Goal: Transaction & Acquisition: Purchase product/service

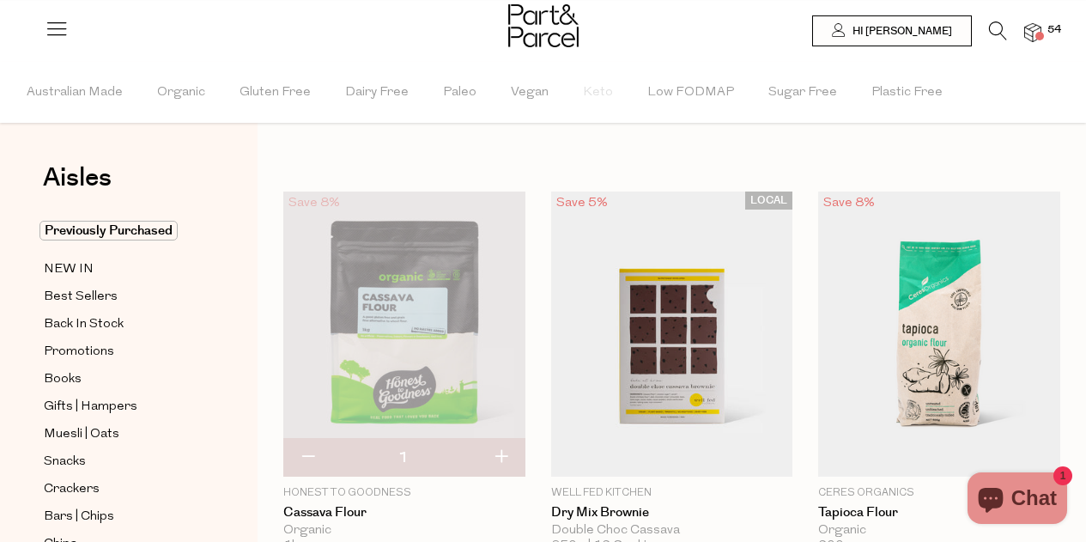
click at [998, 29] on icon at bounding box center [998, 30] width 18 height 19
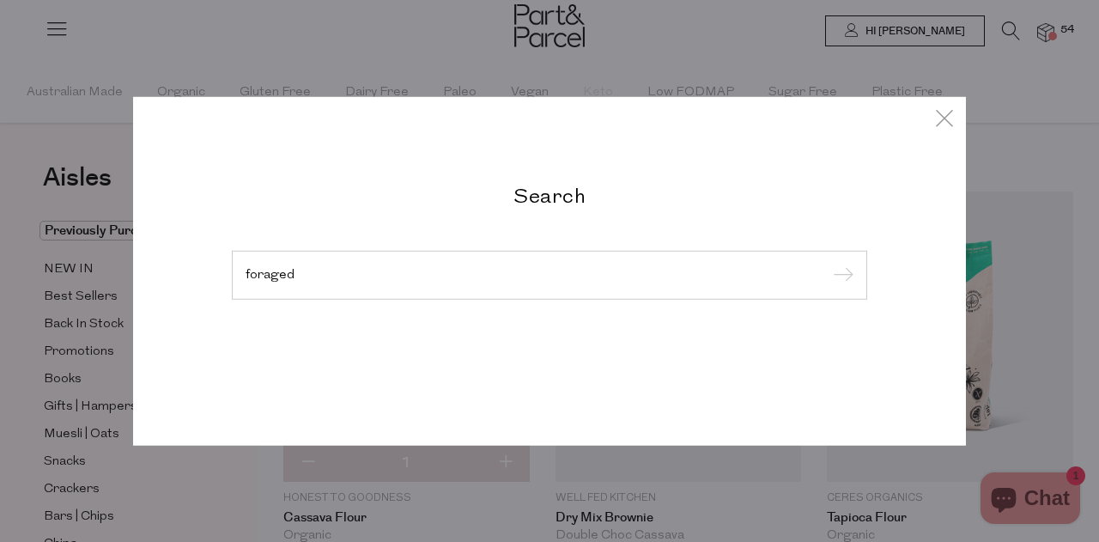
type input "foraged"
click at [828, 263] on input "submit" at bounding box center [841, 276] width 26 height 26
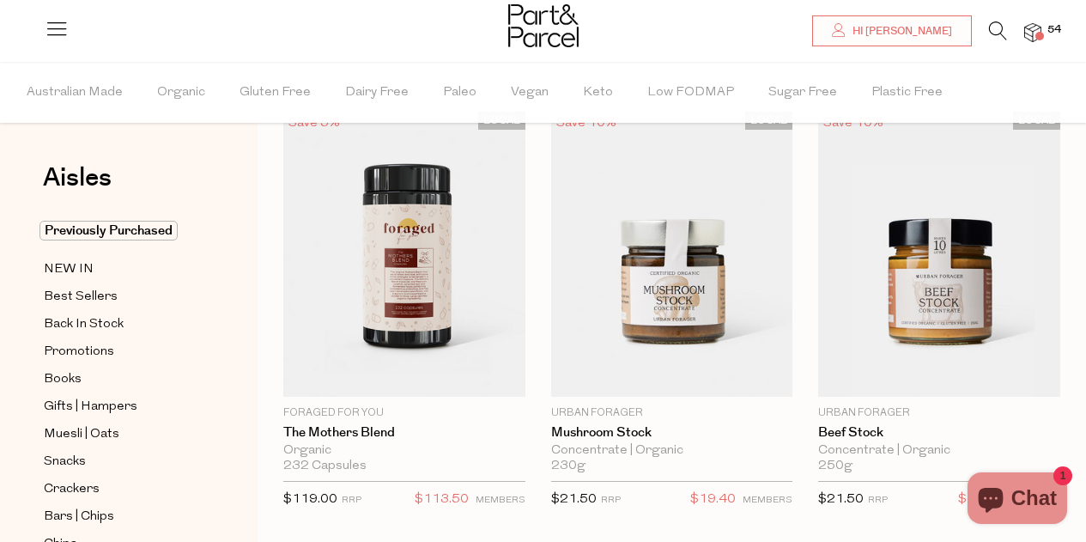
drag, startPoint x: 0, startPoint y: 0, endPoint x: 1095, endPoint y: 76, distance: 1098.1
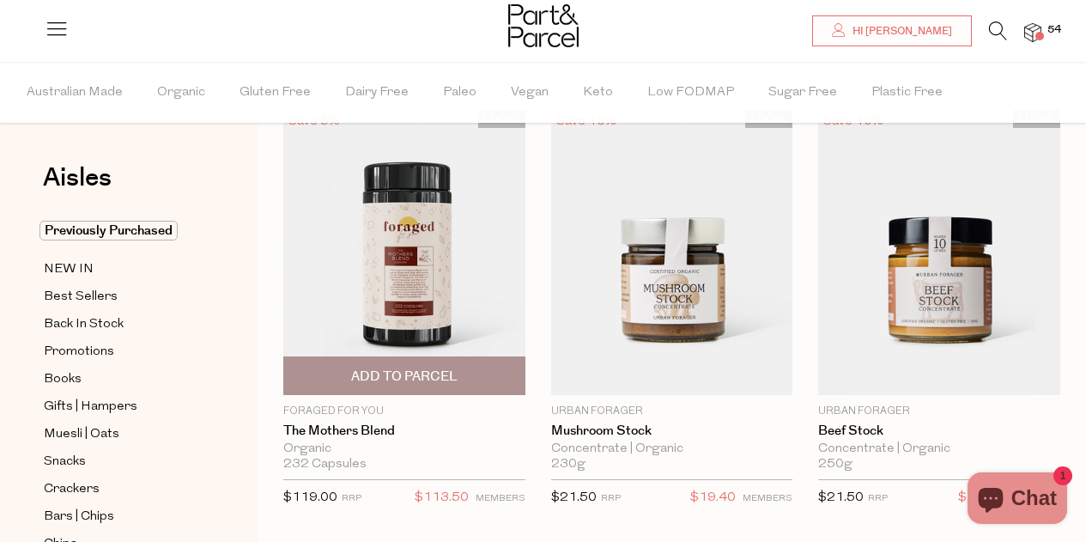
click at [439, 373] on span "Add To Parcel" at bounding box center [404, 376] width 106 height 18
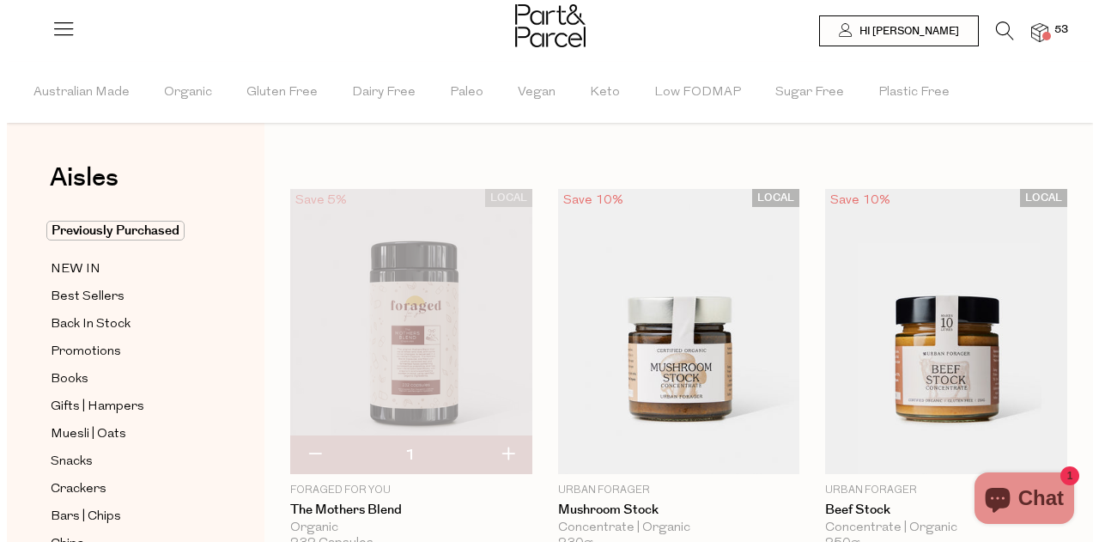
scroll to position [0, 0]
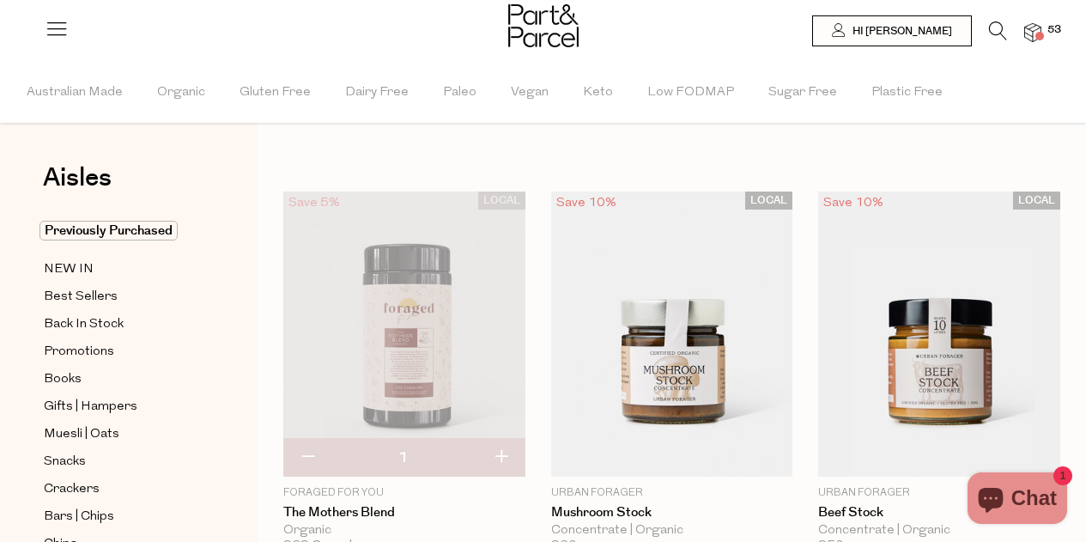
click at [994, 34] on icon at bounding box center [998, 30] width 18 height 19
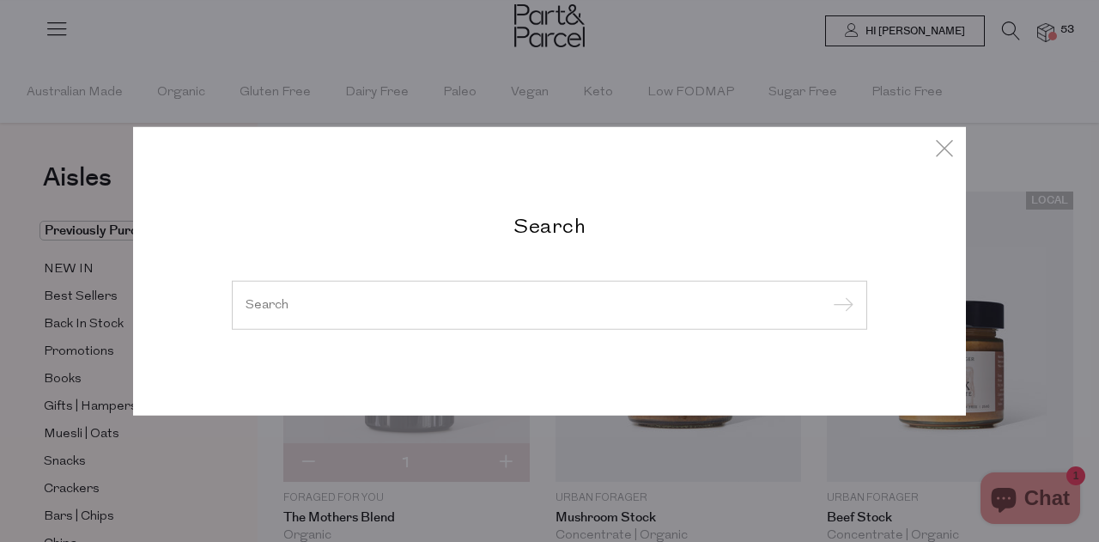
type input "f"
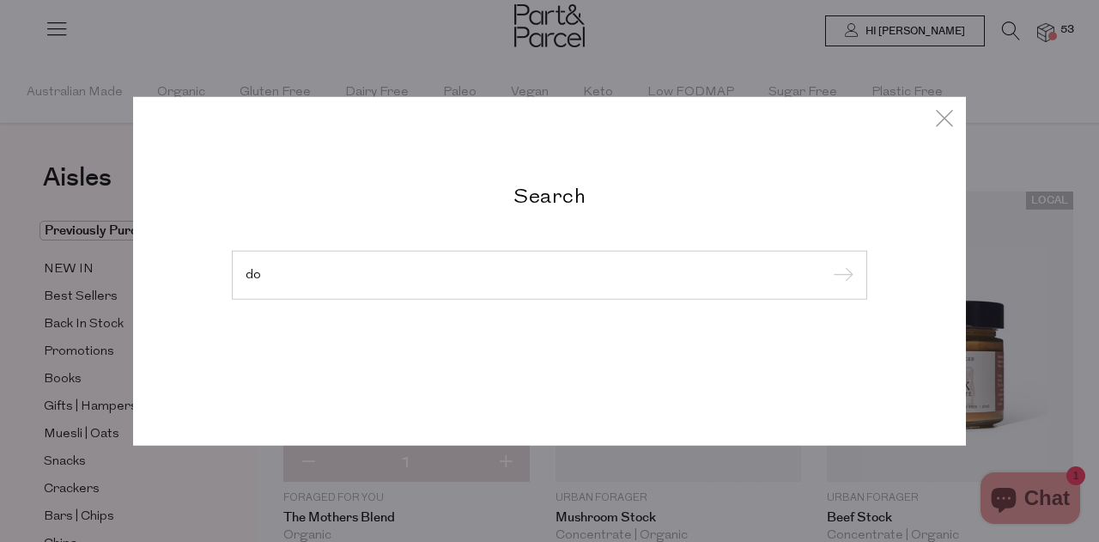
type input "d"
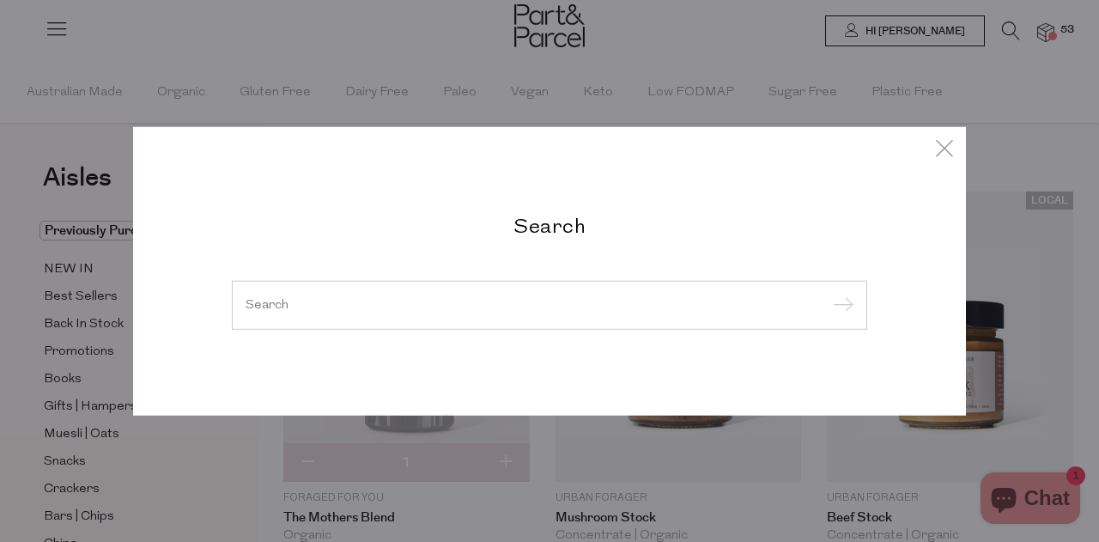
type input "e"
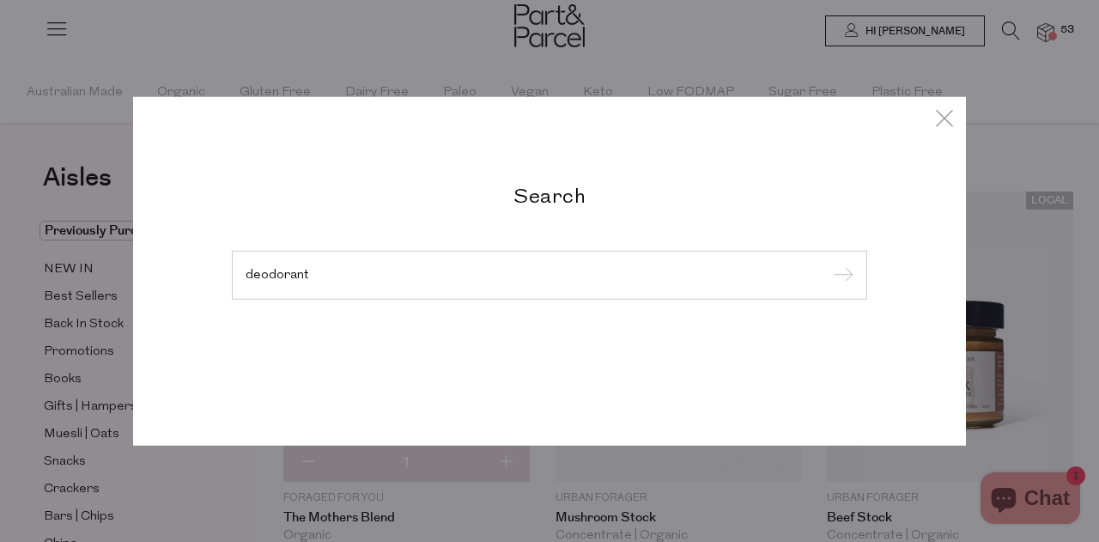
type input "deodorant"
click at [828, 263] on input "submit" at bounding box center [841, 276] width 26 height 26
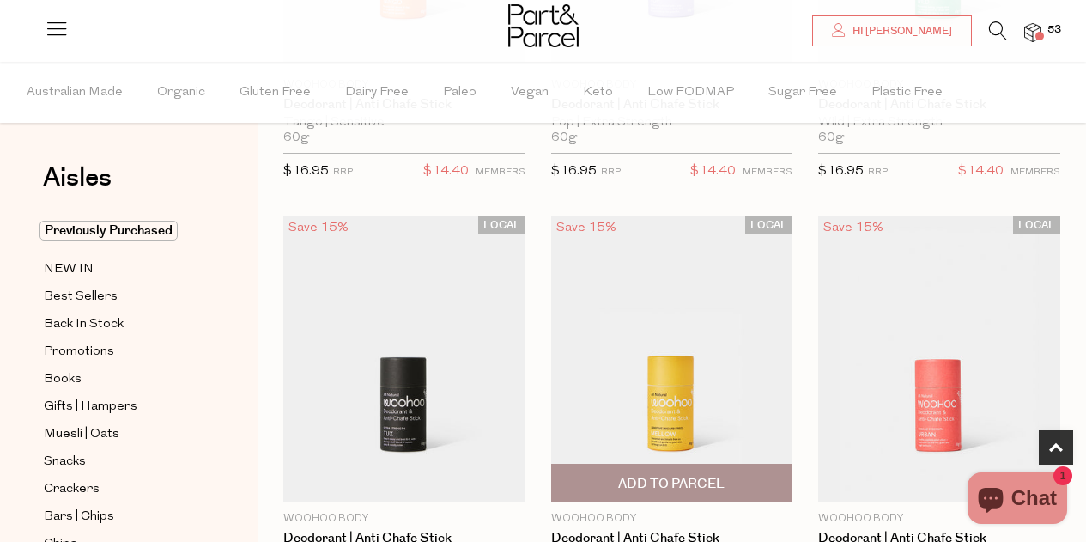
scroll to position [429, 0]
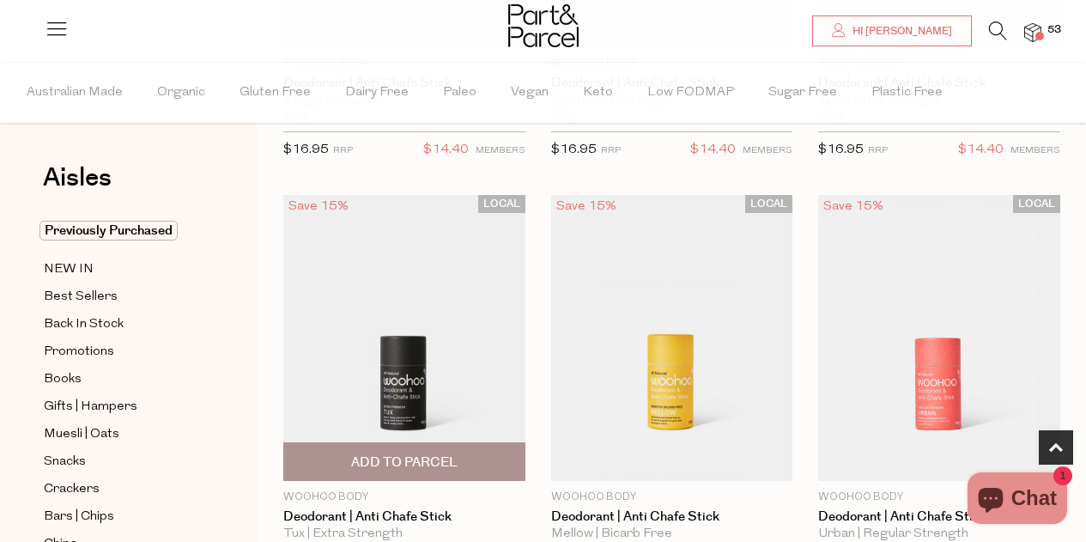
click at [397, 448] on span "Add To Parcel" at bounding box center [404, 461] width 232 height 37
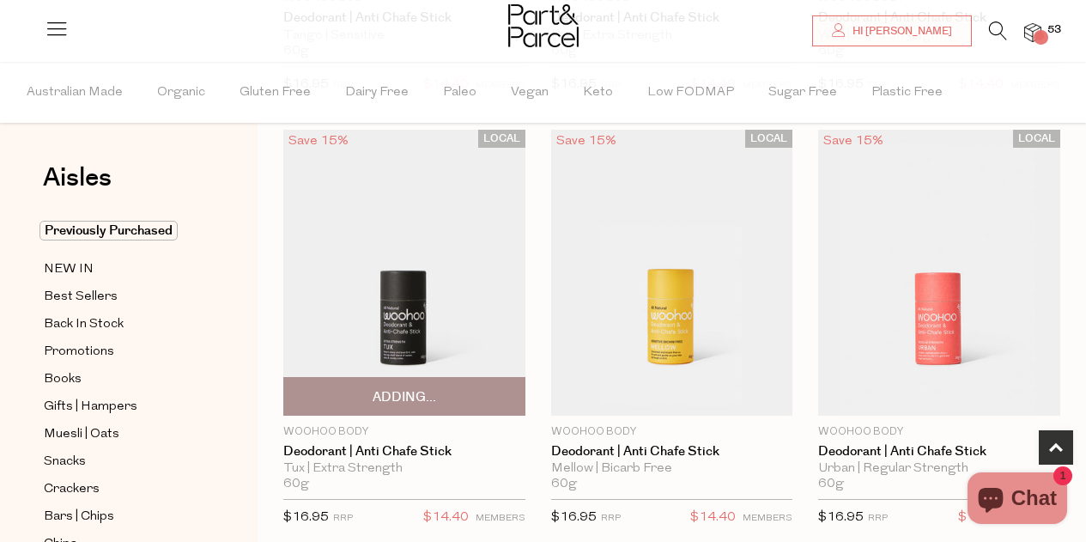
scroll to position [515, 0]
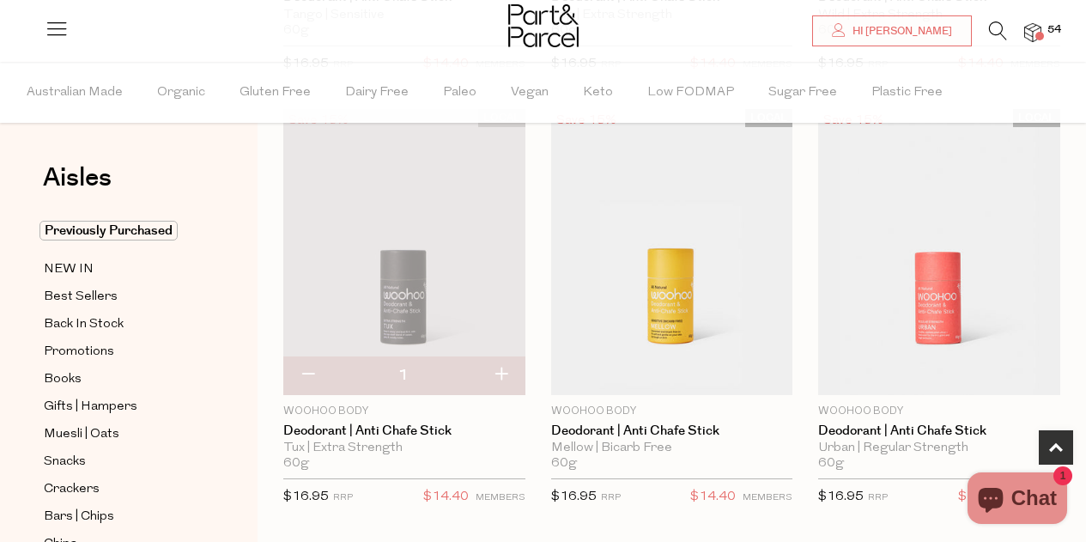
click at [500, 374] on button "button" at bounding box center [500, 375] width 49 height 38
type input "2"
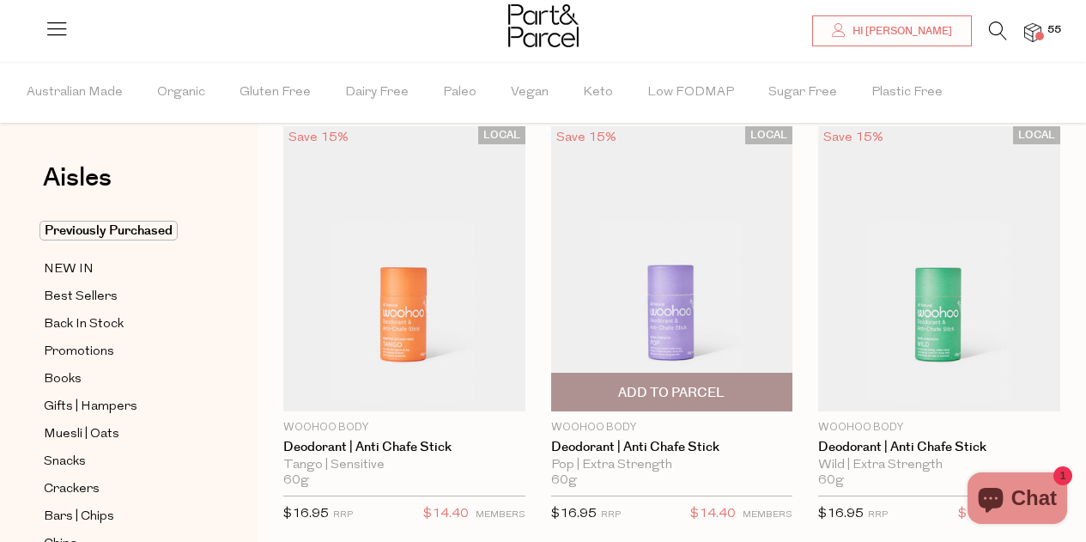
scroll to position [86, 0]
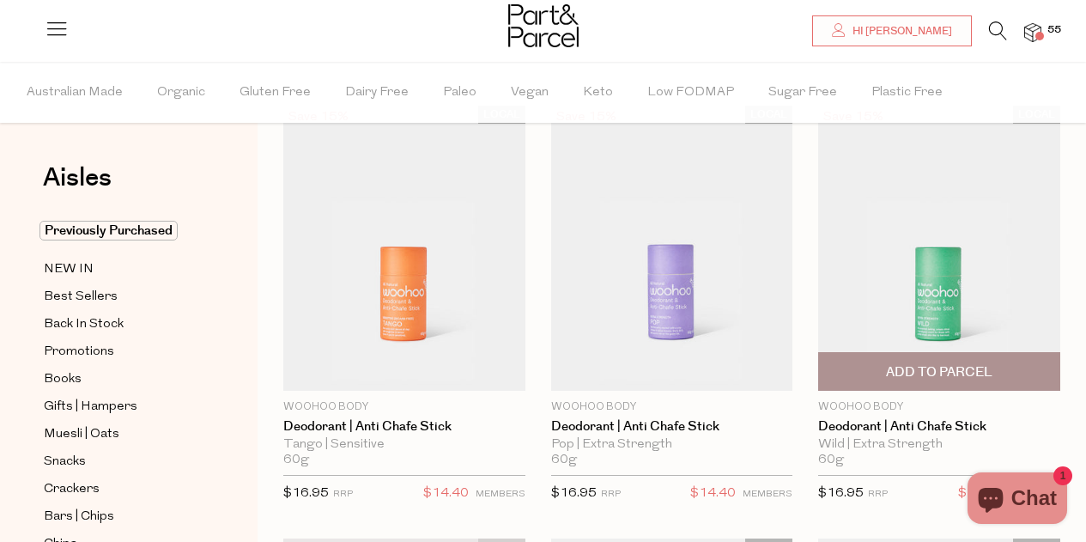
drag, startPoint x: 912, startPoint y: 287, endPoint x: 945, endPoint y: 283, distance: 33.7
click at [945, 283] on img at bounding box center [939, 248] width 242 height 285
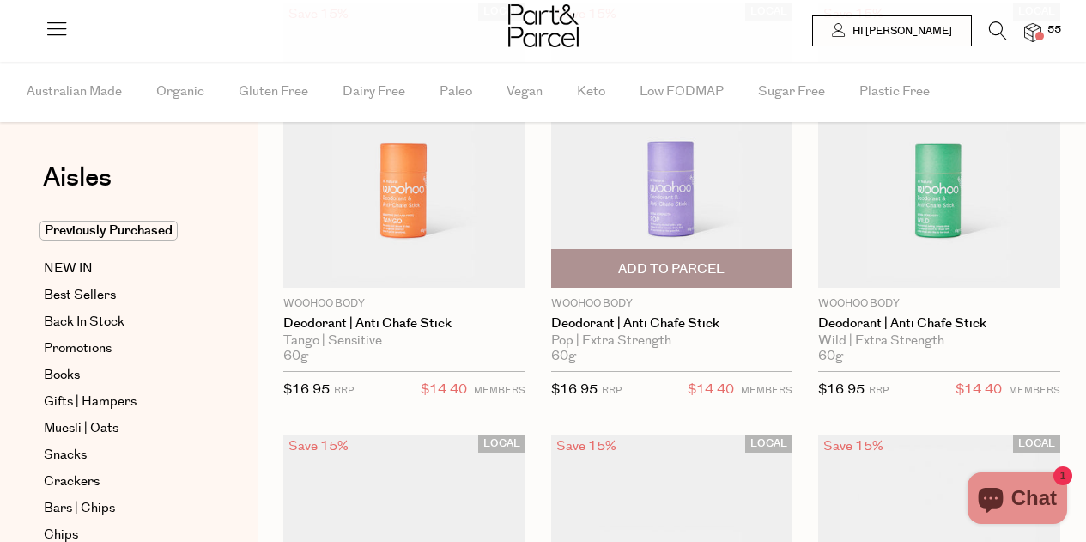
type input "2"
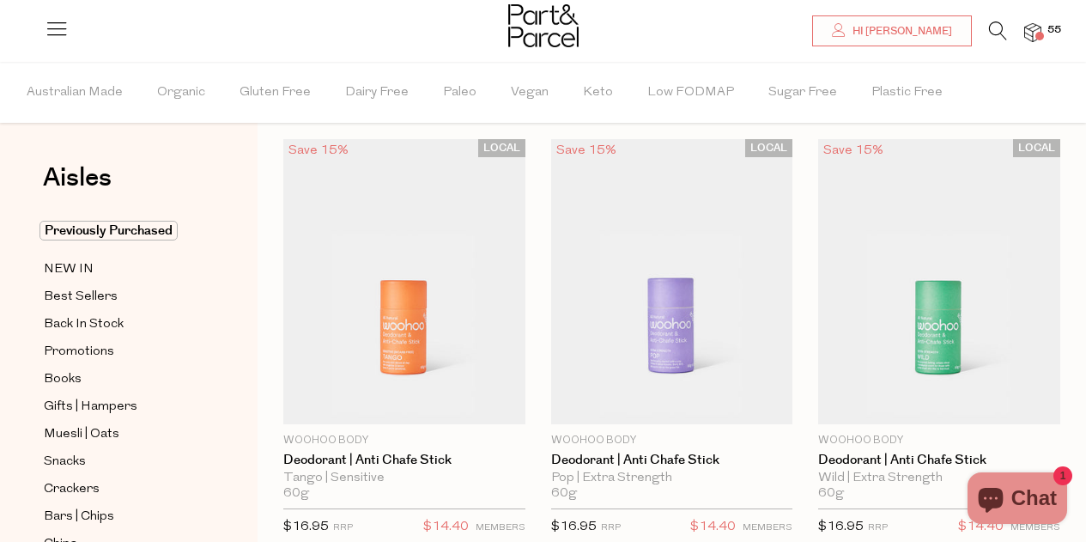
scroll to position [86, 0]
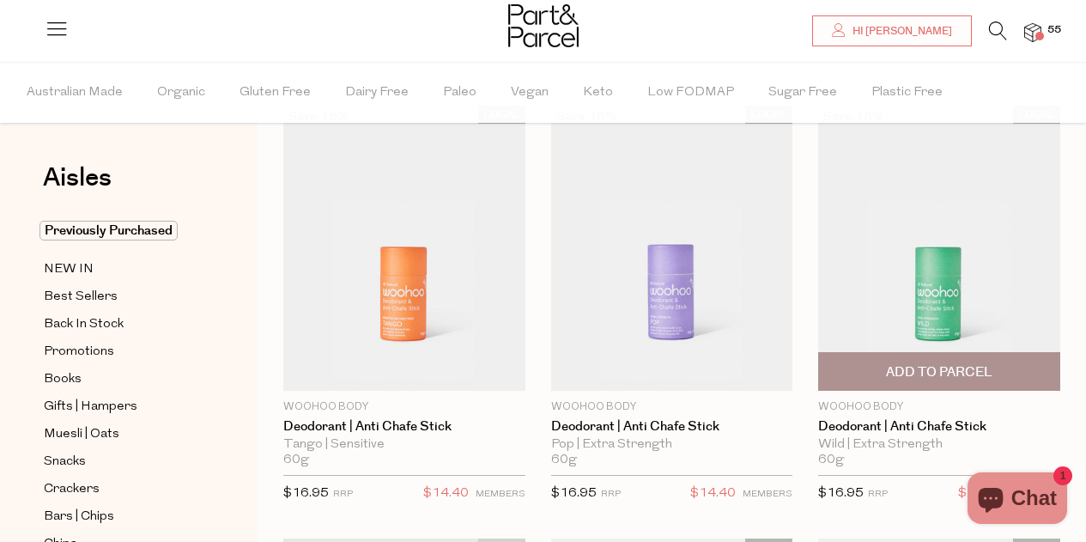
click at [927, 366] on span "Add To Parcel" at bounding box center [939, 372] width 106 height 18
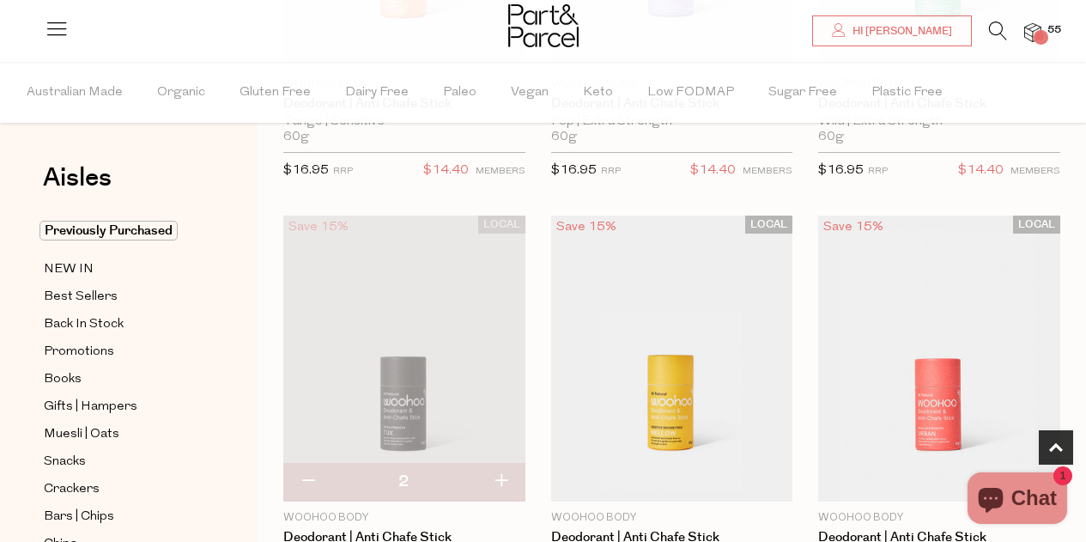
scroll to position [429, 0]
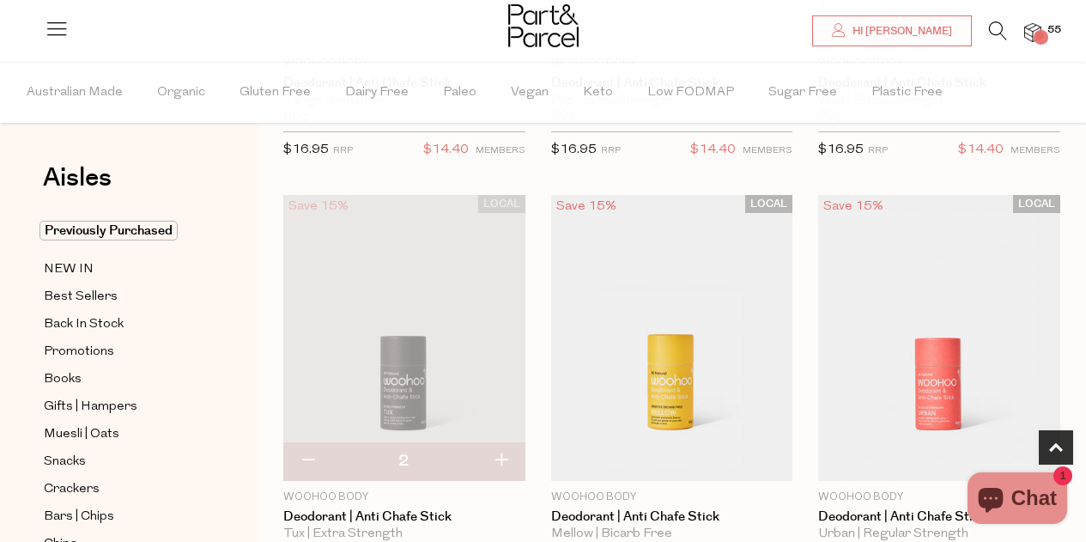
click at [308, 457] on button "button" at bounding box center [307, 461] width 49 height 38
type input "1"
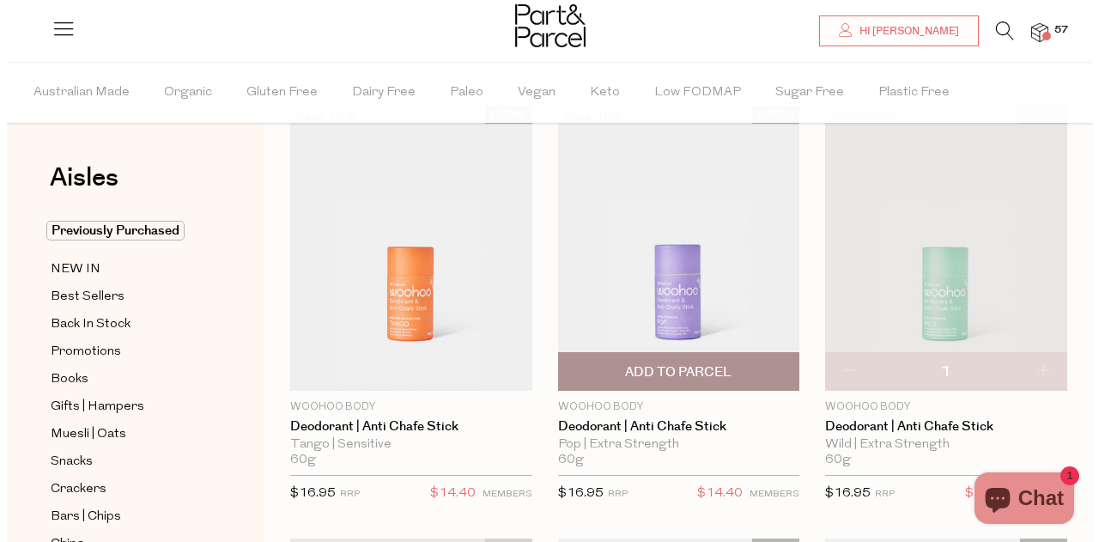
scroll to position [0, 0]
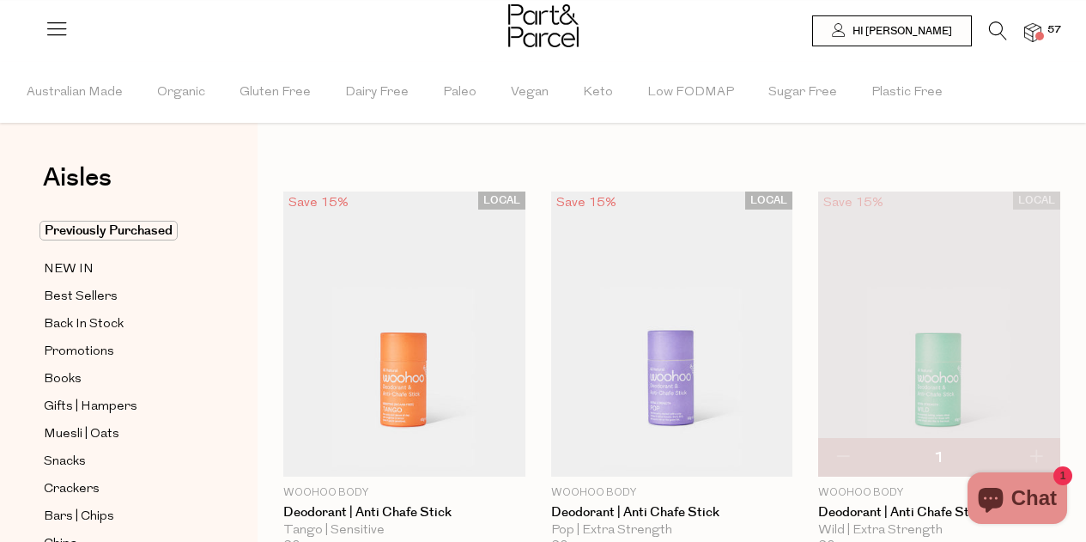
click at [993, 26] on icon at bounding box center [998, 30] width 18 height 19
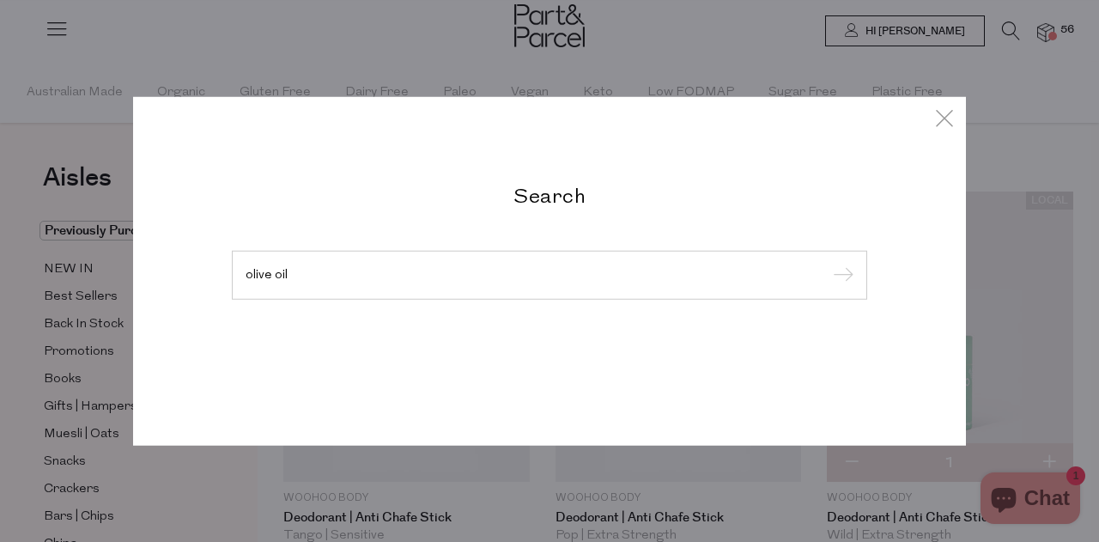
type input "olive oil"
click at [828, 263] on input "submit" at bounding box center [841, 276] width 26 height 26
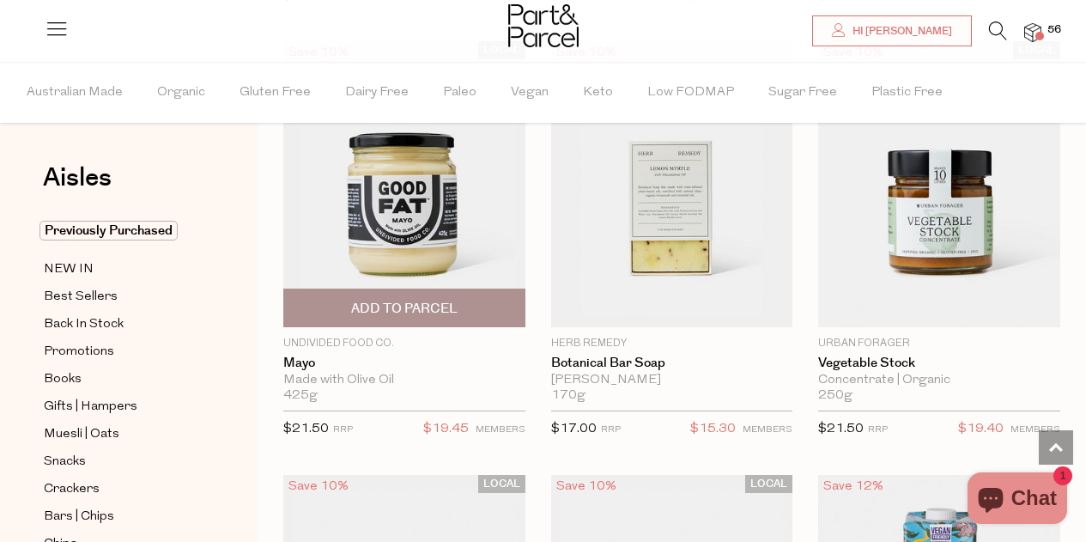
scroll to position [1030, 0]
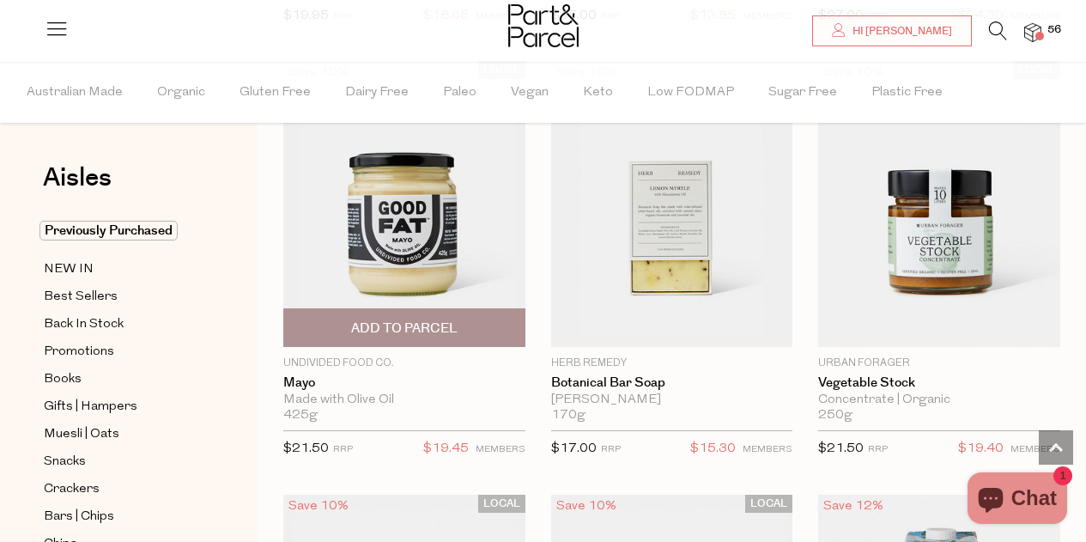
click at [427, 320] on span "Add To Parcel" at bounding box center [404, 328] width 106 height 18
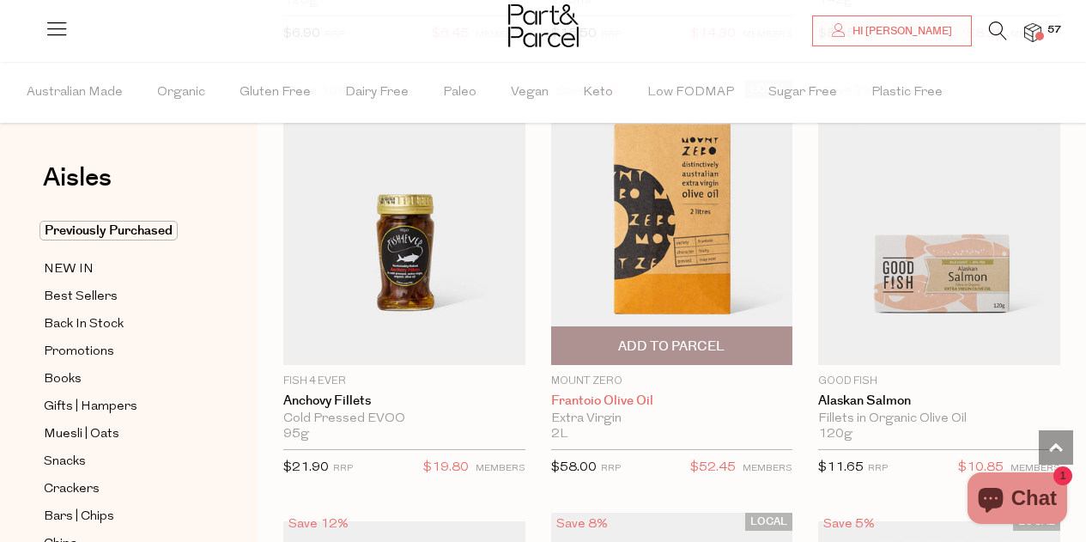
scroll to position [3606, 0]
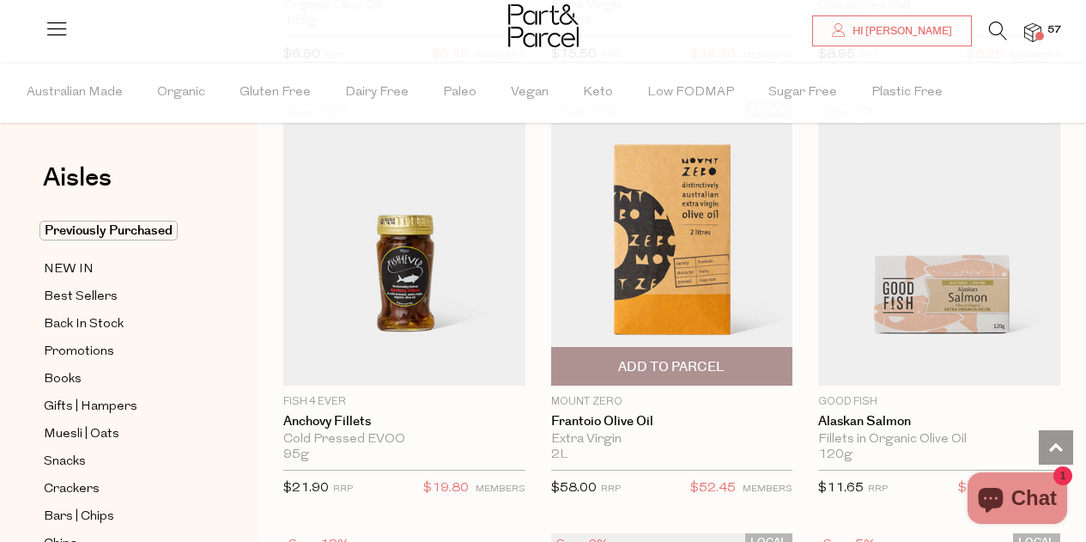
click at [680, 358] on span "Add To Parcel" at bounding box center [671, 367] width 106 height 18
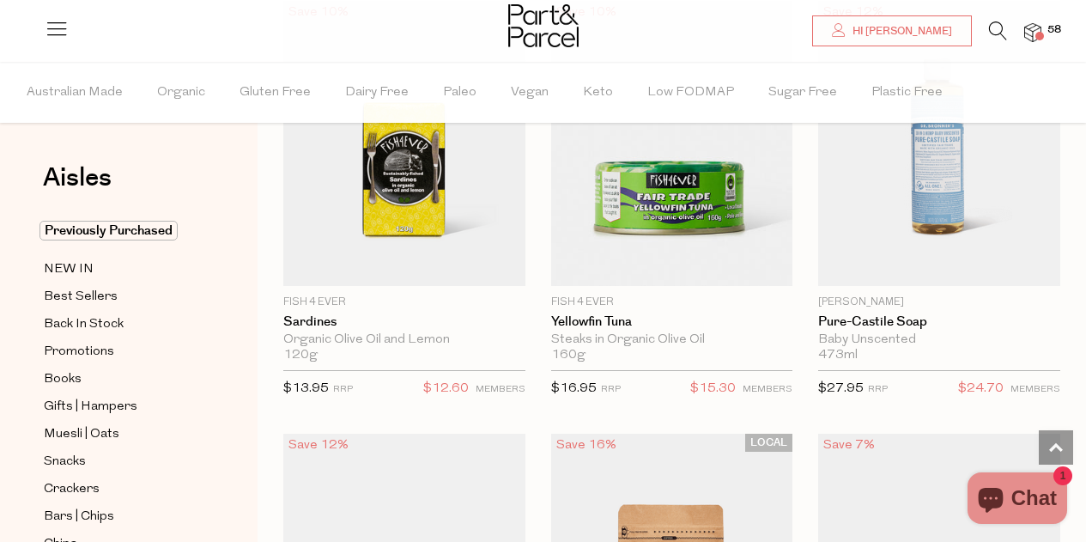
scroll to position [5580, 0]
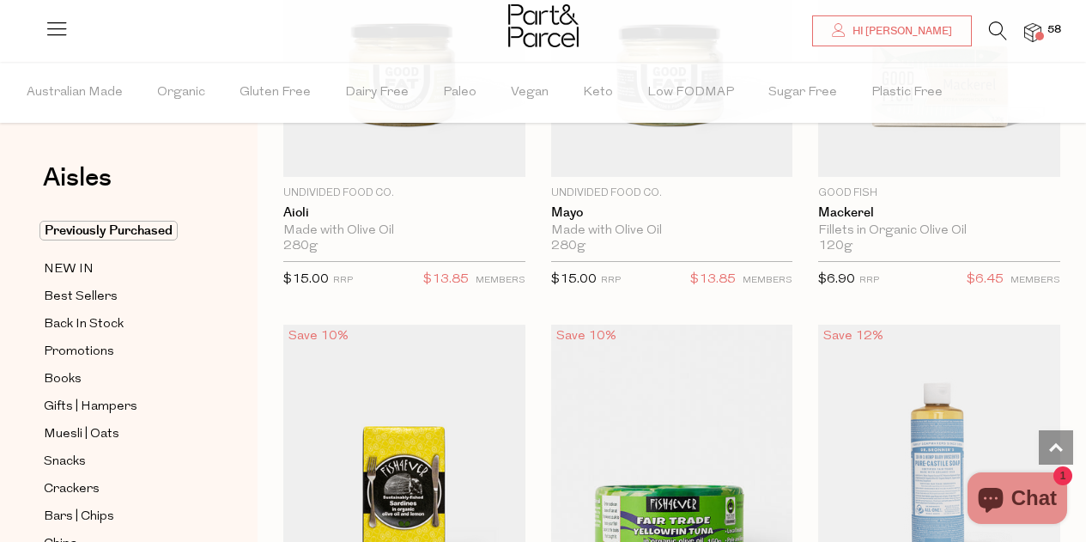
click at [992, 33] on icon at bounding box center [998, 30] width 18 height 19
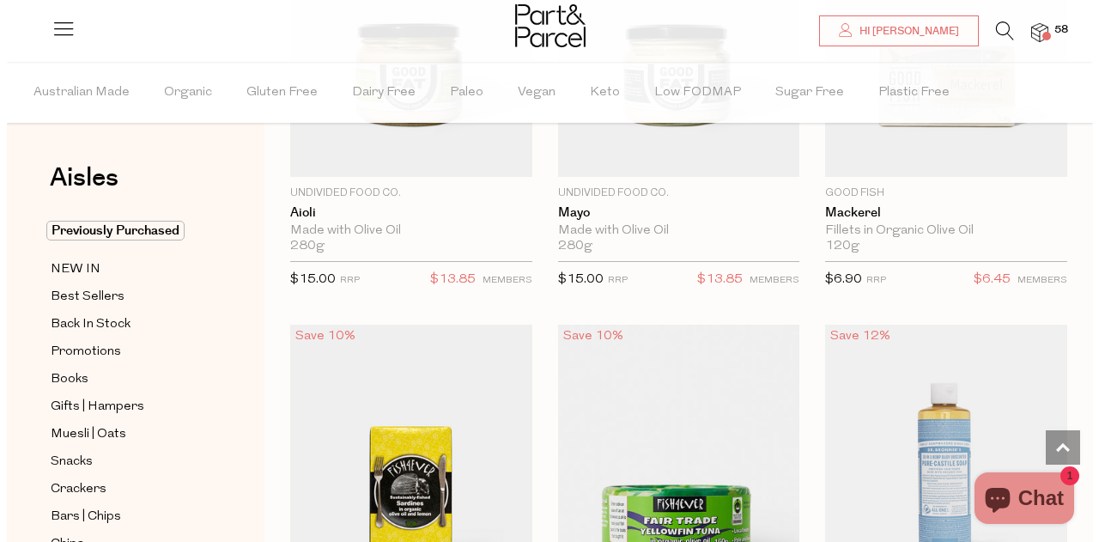
scroll to position [5642, 0]
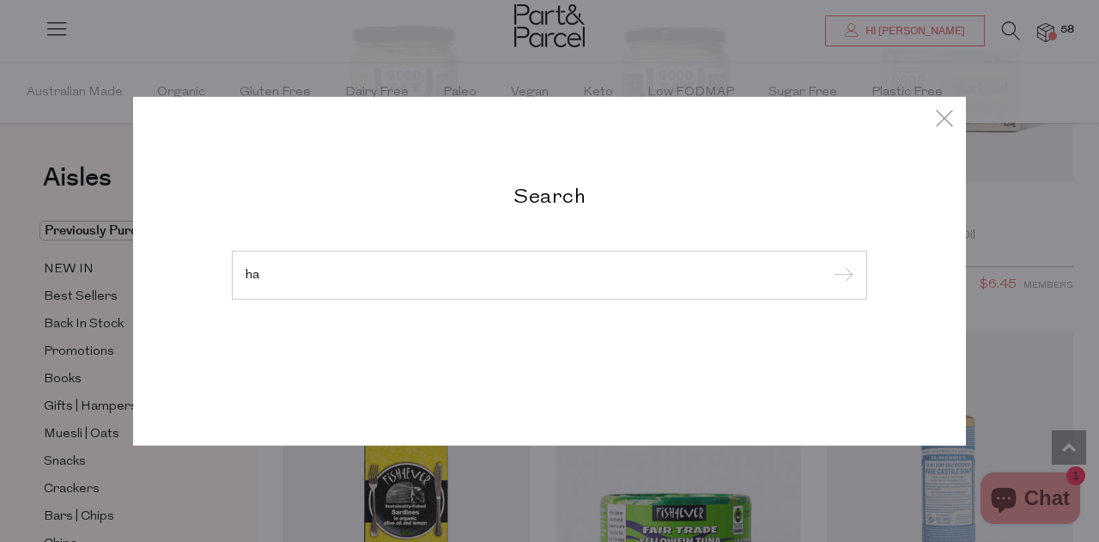
type input "h"
type input "shampoo"
click at [828, 263] on input "submit" at bounding box center [841, 276] width 26 height 26
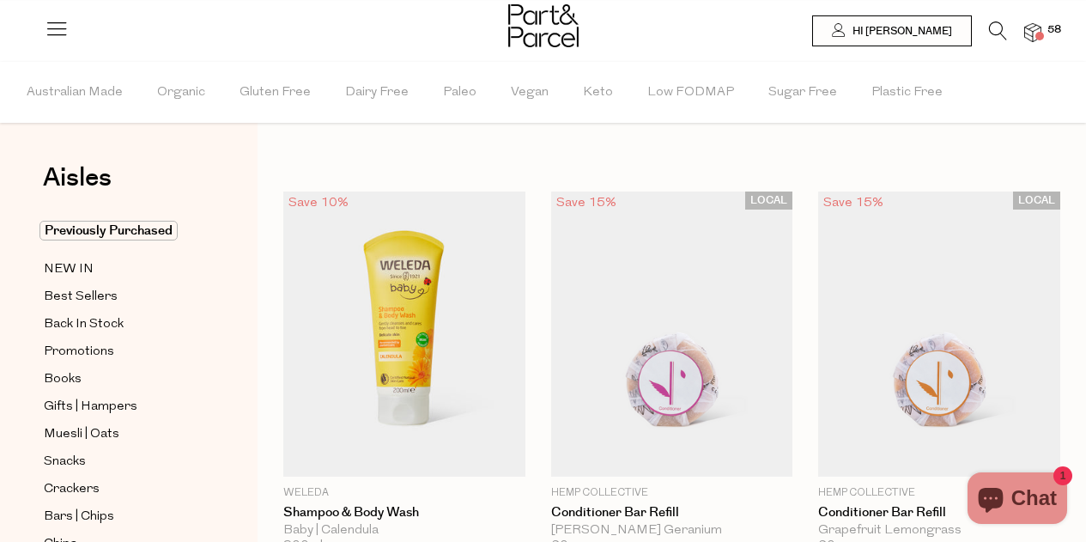
click at [992, 23] on icon at bounding box center [998, 30] width 18 height 19
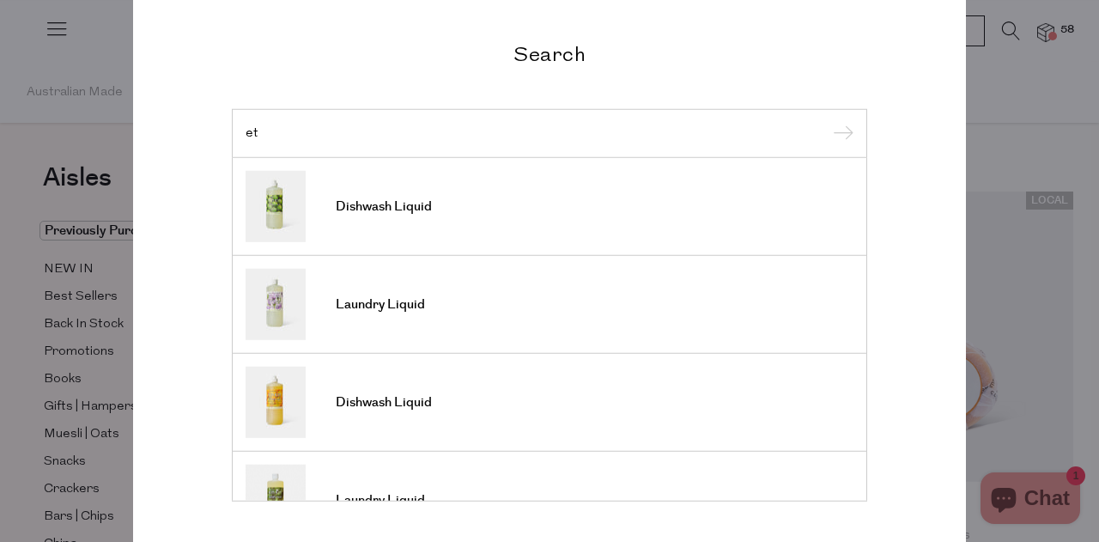
type input "e"
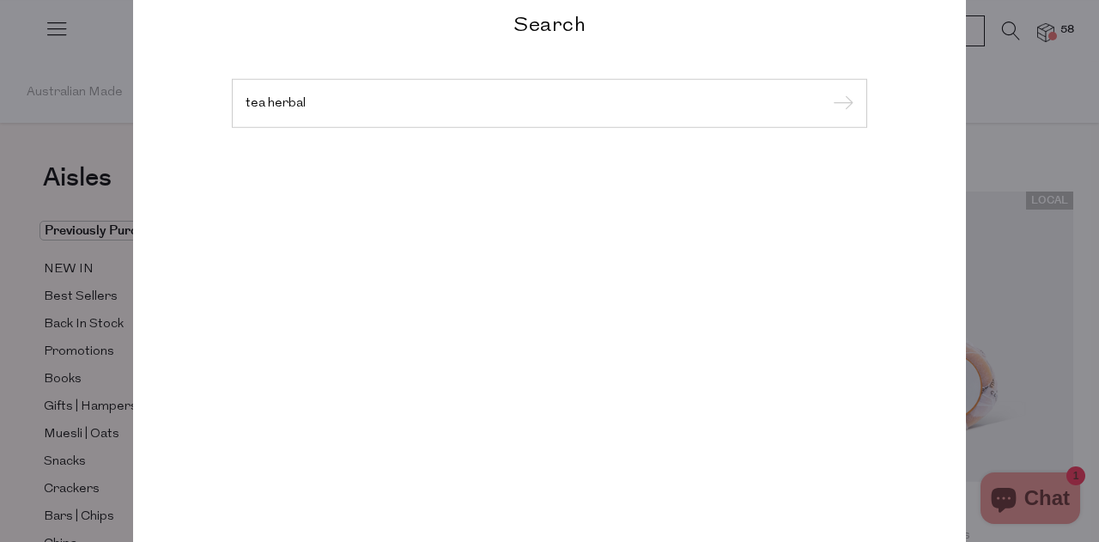
type input "tea herbal"
click at [828, 91] on input "submit" at bounding box center [841, 104] width 26 height 26
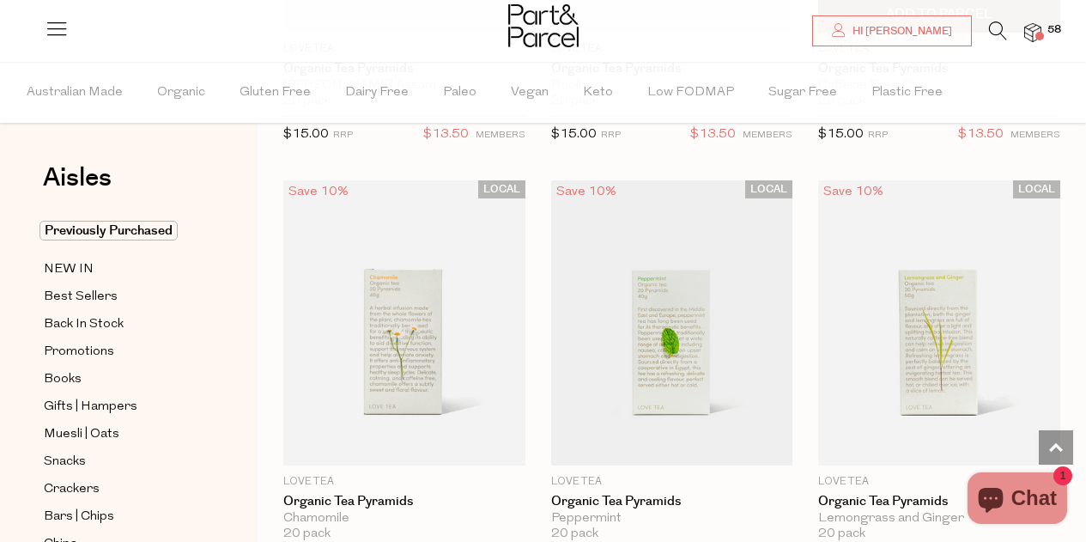
scroll to position [4154, 0]
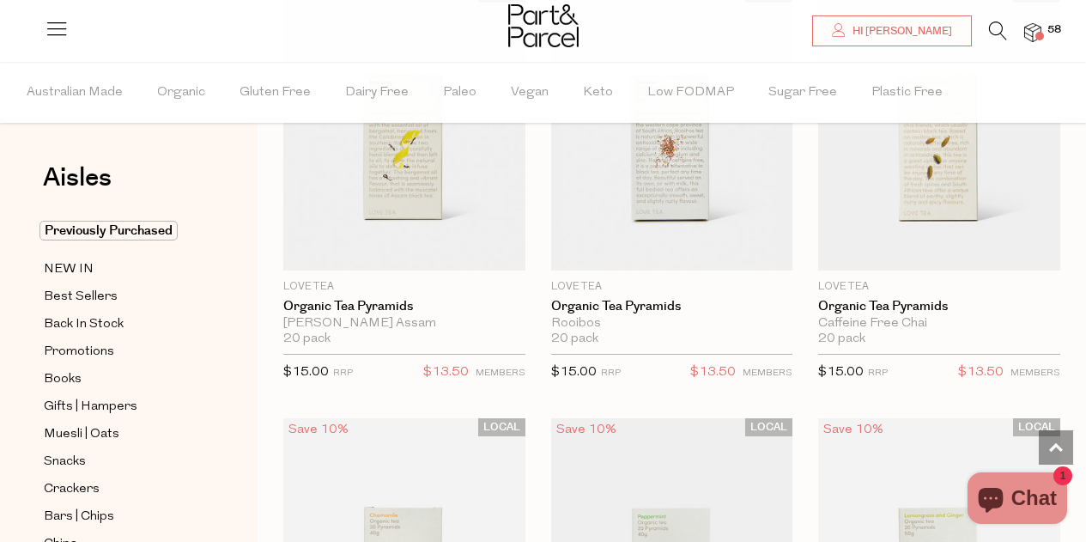
click at [1002, 24] on icon at bounding box center [998, 30] width 18 height 19
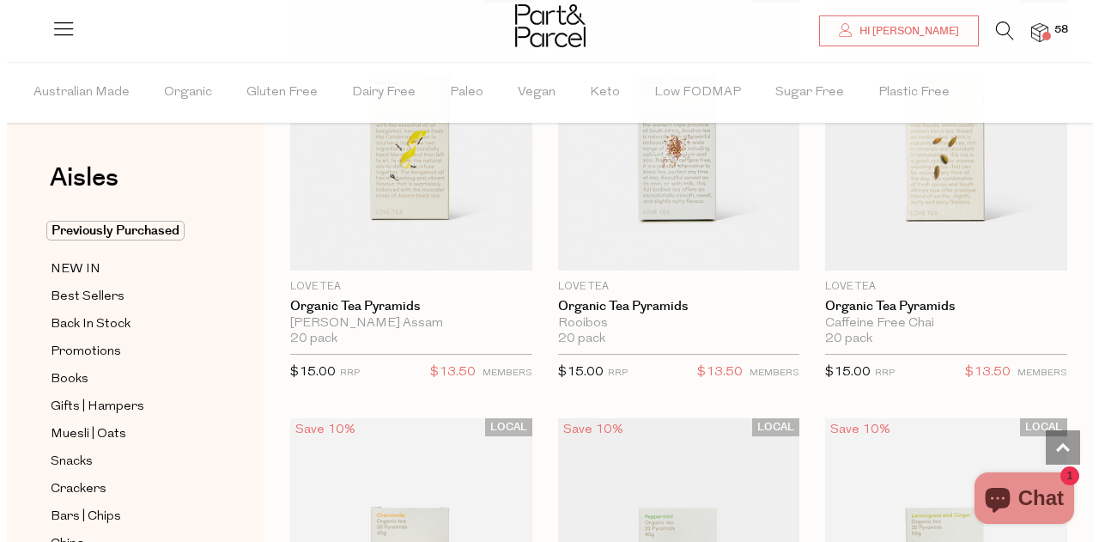
scroll to position [4202, 0]
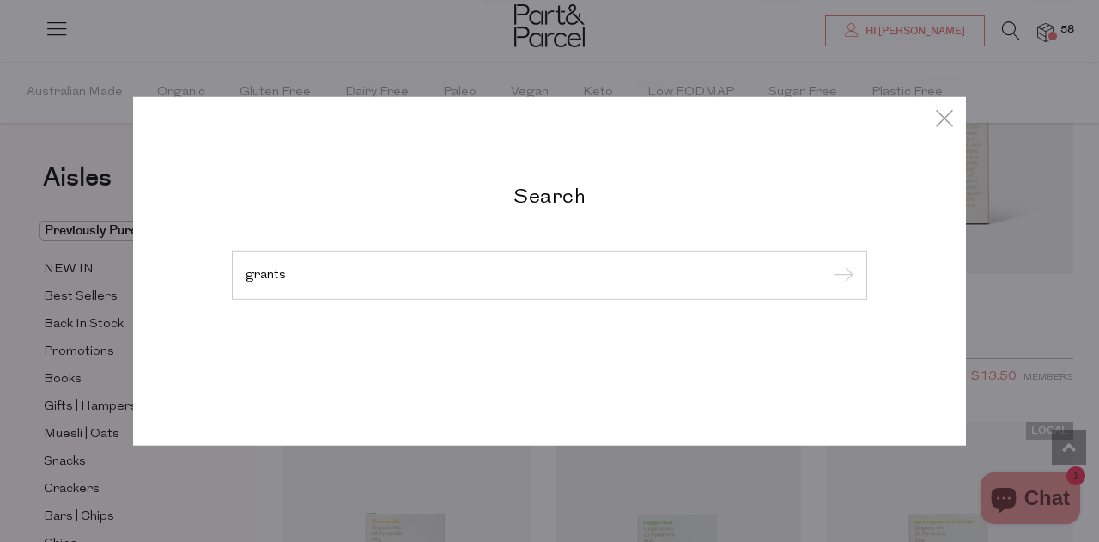
type input "grants"
click at [828, 263] on input "submit" at bounding box center [841, 276] width 26 height 26
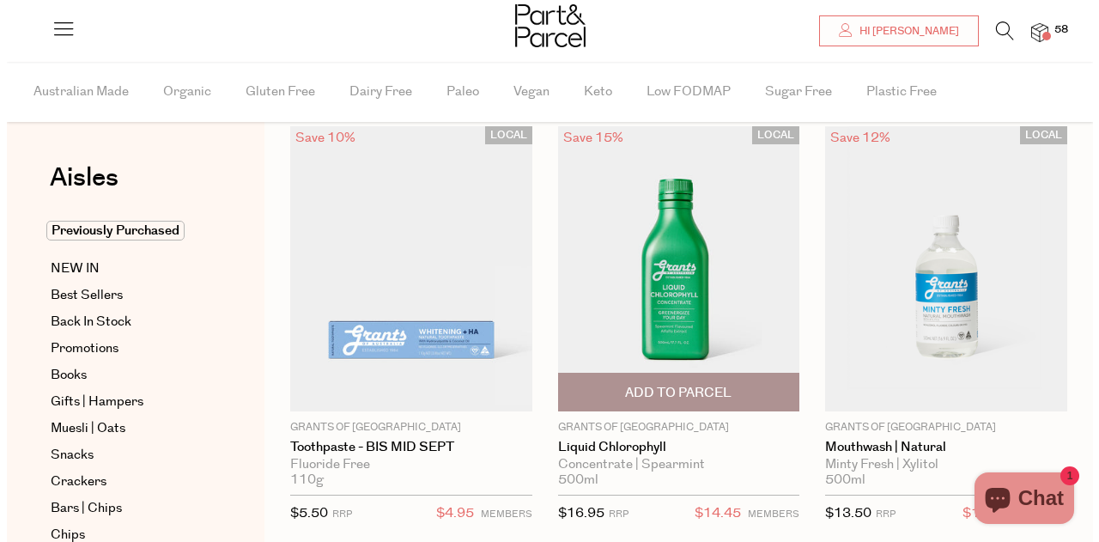
scroll to position [86, 0]
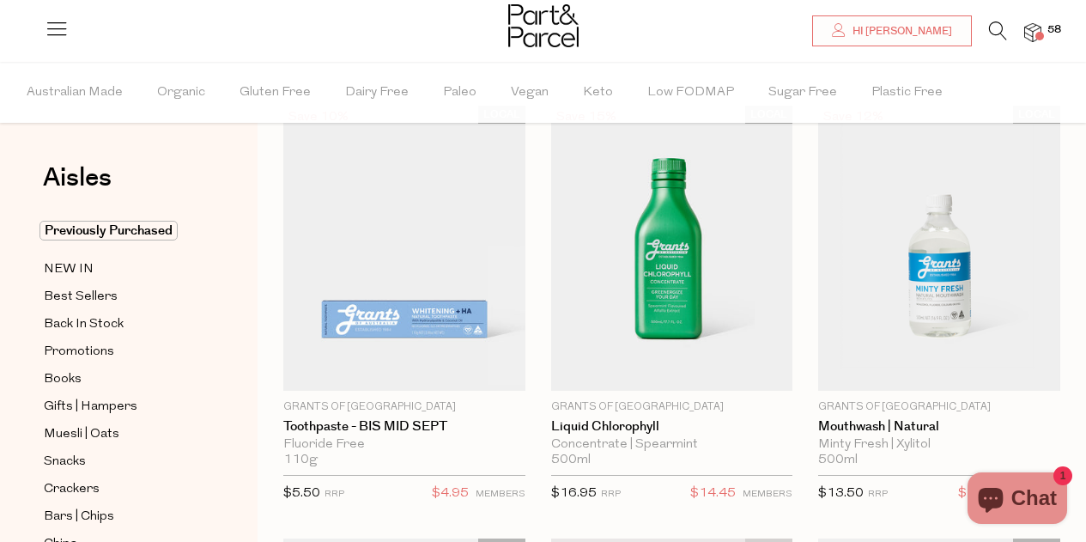
click at [992, 27] on icon at bounding box center [998, 30] width 18 height 19
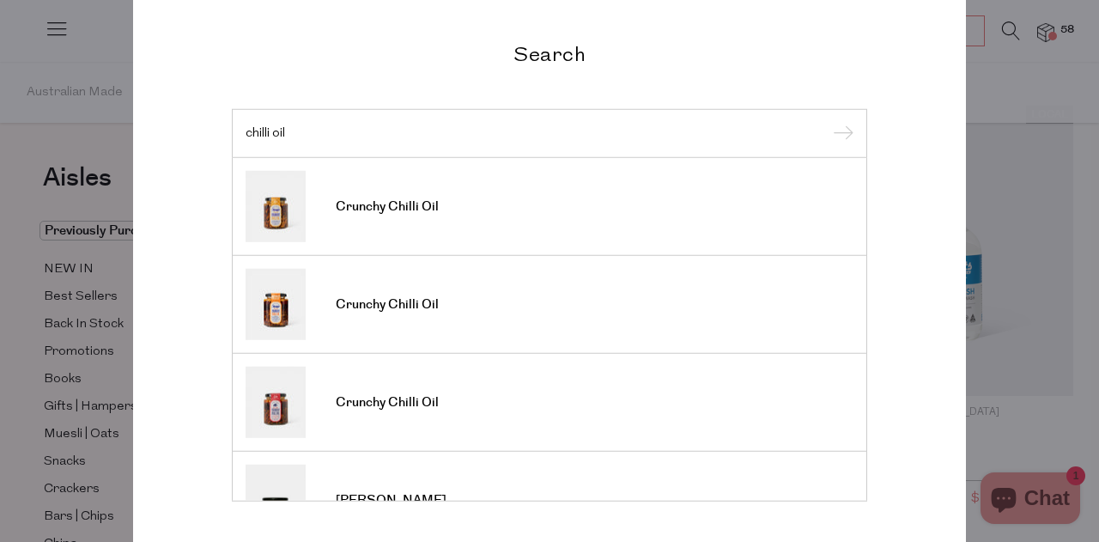
type input "chilli oil"
click at [828, 121] on input "submit" at bounding box center [841, 134] width 26 height 26
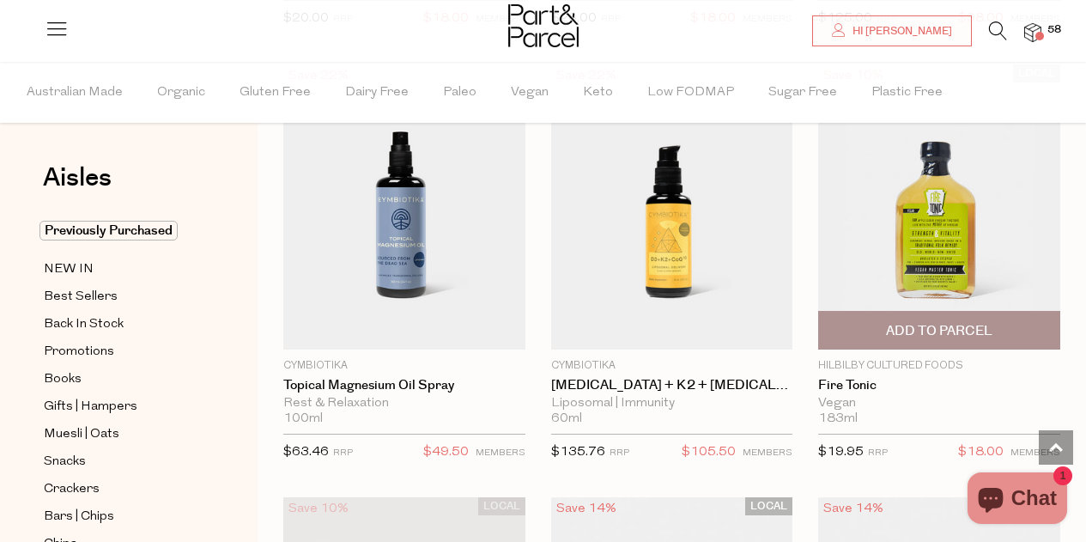
scroll to position [1459, 0]
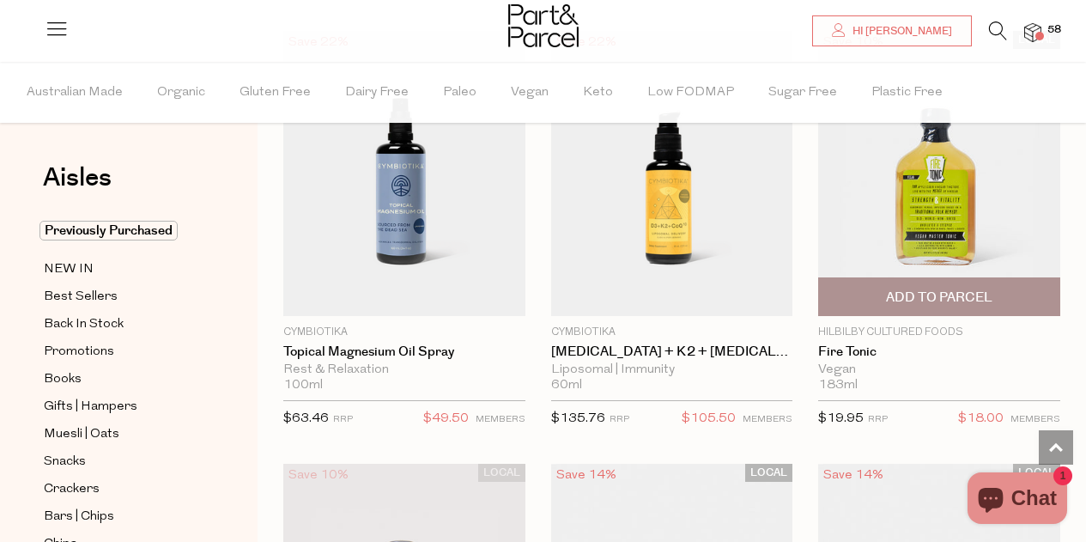
click at [939, 289] on span "Add To Parcel" at bounding box center [939, 297] width 106 height 18
click at [907, 191] on img at bounding box center [939, 173] width 242 height 285
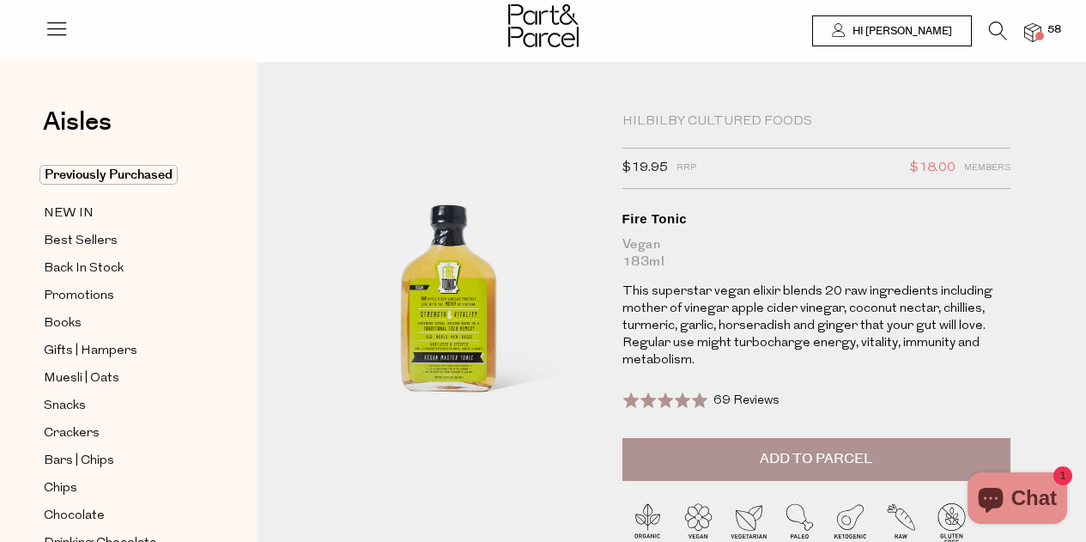
click at [983, 24] on li at bounding box center [989, 34] width 35 height 27
click at [991, 27] on icon at bounding box center [998, 30] width 18 height 19
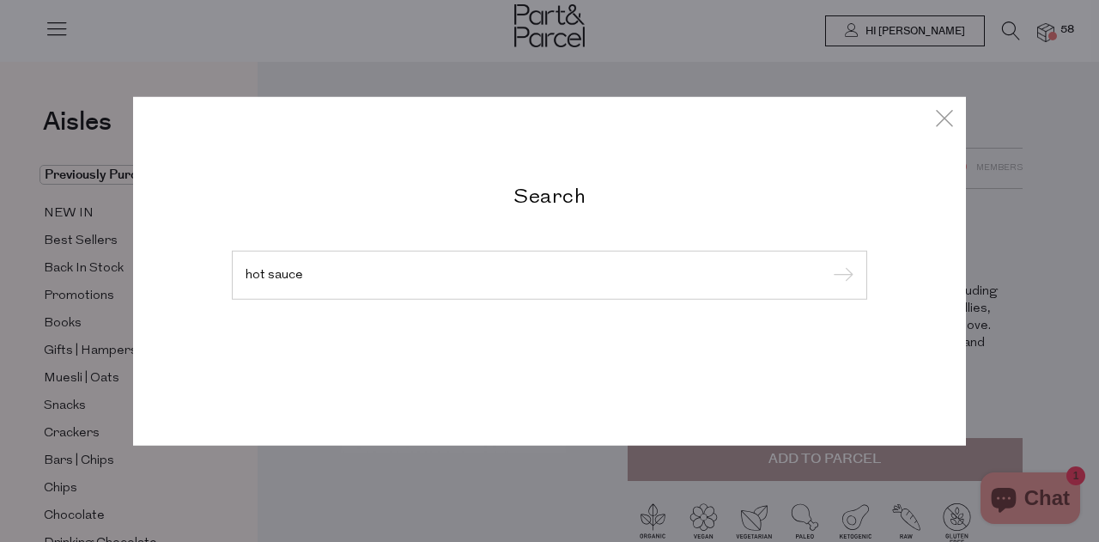
type input "hot sauce"
click at [828, 263] on input "submit" at bounding box center [841, 276] width 26 height 26
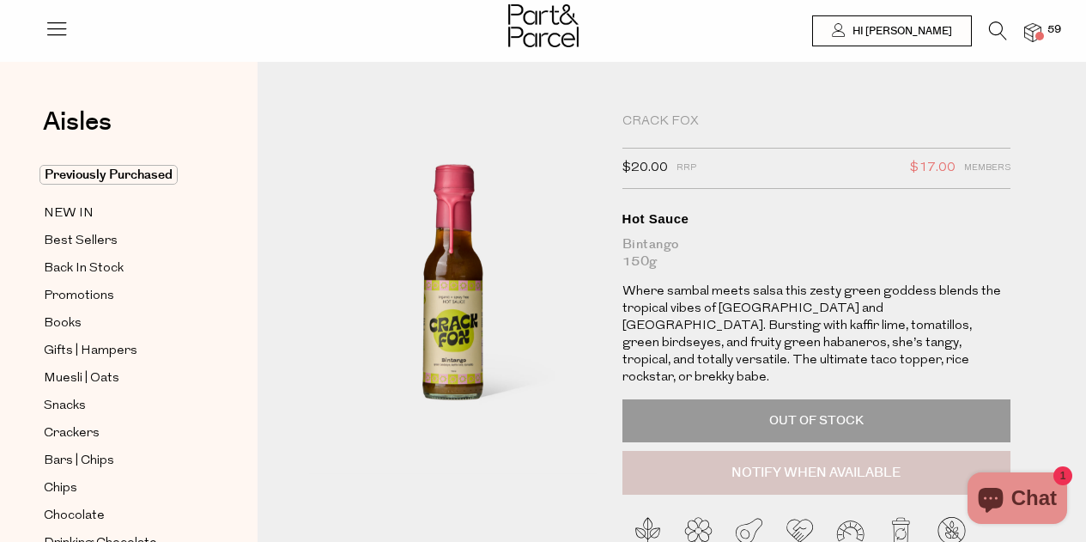
click at [785, 452] on button "Notify When Available" at bounding box center [816, 473] width 389 height 45
type input "Notify when available"
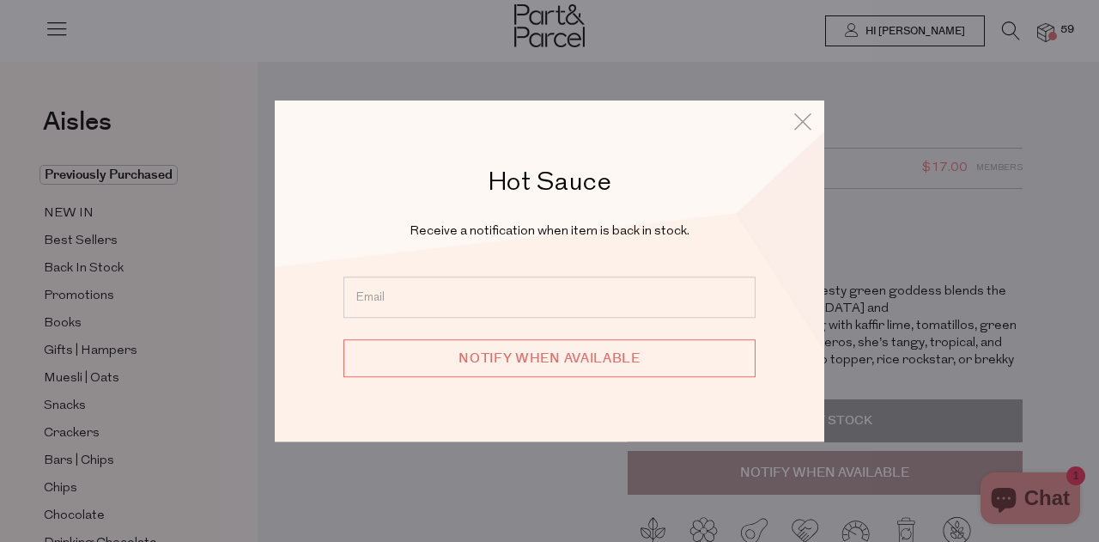
click at [534, 289] on input "email" at bounding box center [549, 296] width 412 height 41
type input "[PERSON_NAME][EMAIL_ADDRESS][DOMAIN_NAME]"
click at [551, 353] on input "Notify when available" at bounding box center [549, 358] width 412 height 38
type input "We will be in touch"
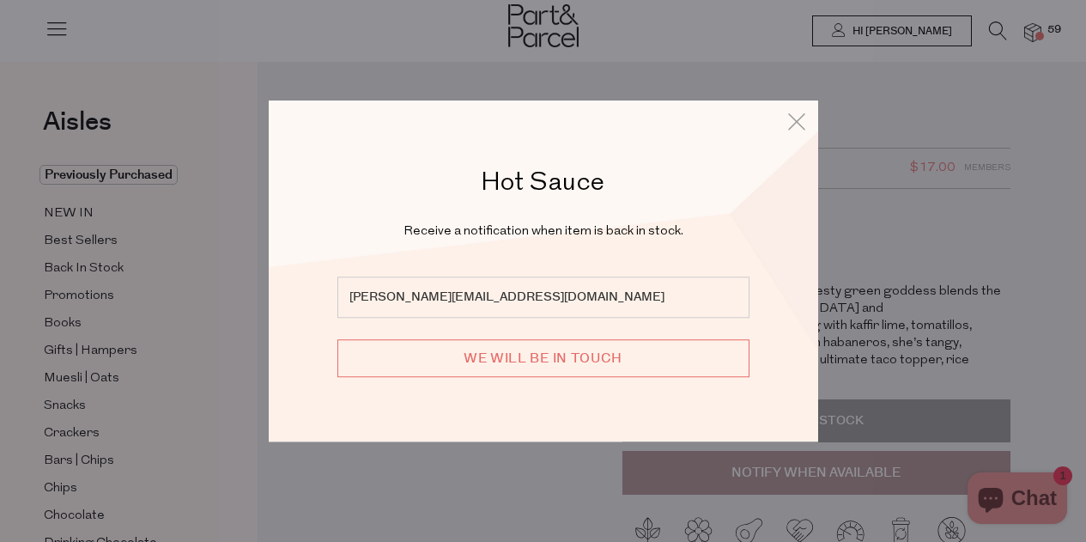
click at [799, 106] on div "Hot Sauce Receive a notification when item is back in stock. roach-j@hotmail.co…" at bounding box center [543, 271] width 549 height 342
click at [799, 112] on icon at bounding box center [797, 121] width 26 height 25
click at [794, 118] on icon at bounding box center [797, 121] width 26 height 25
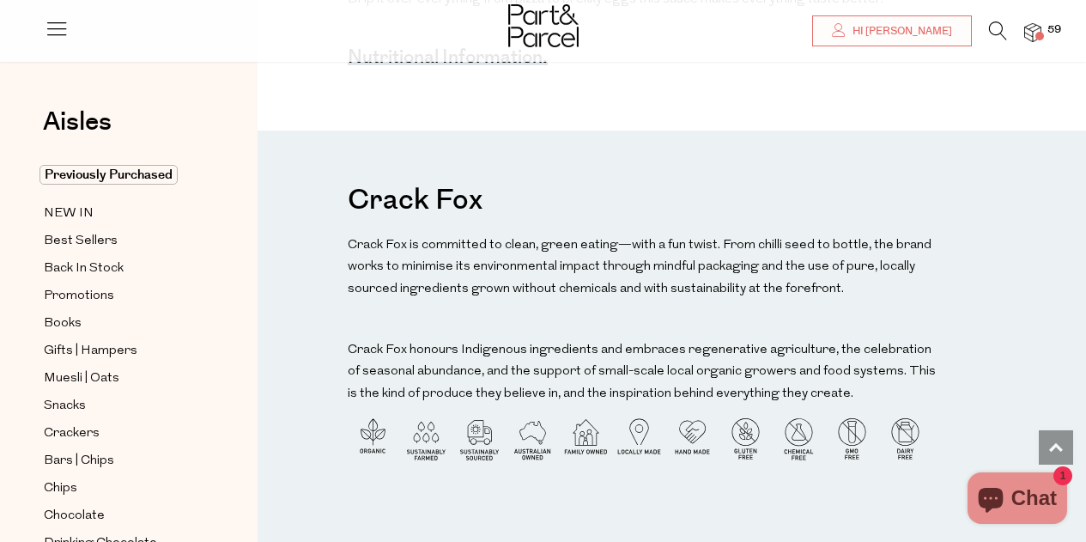
scroll to position [1717, 0]
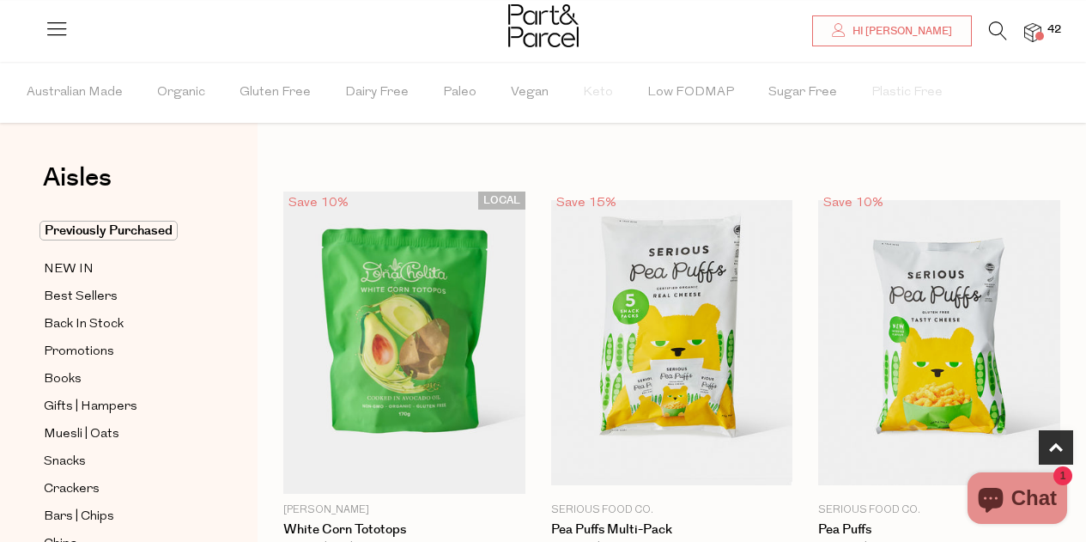
scroll to position [515, 0]
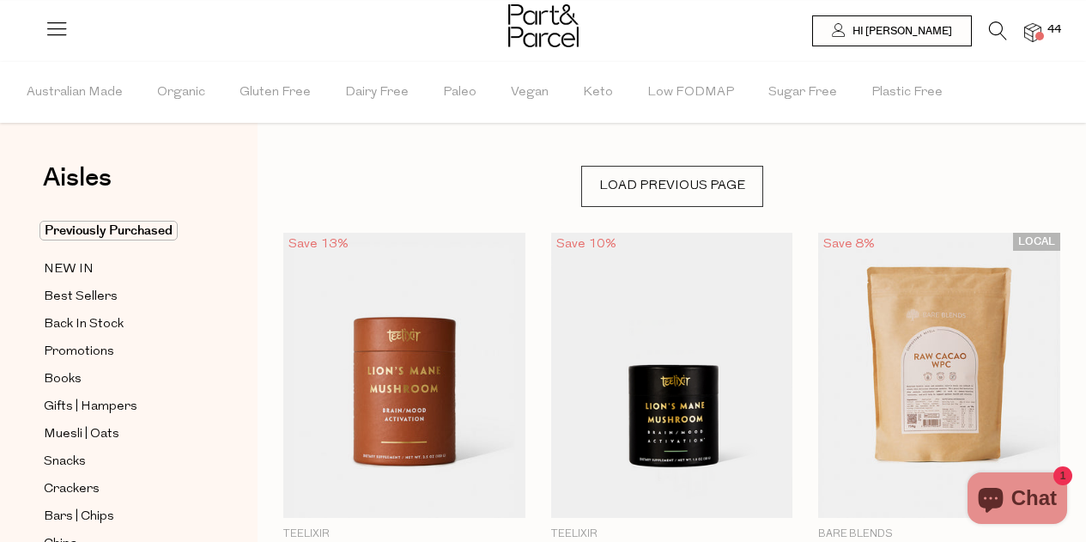
click at [1032, 26] on img at bounding box center [1032, 33] width 17 height 20
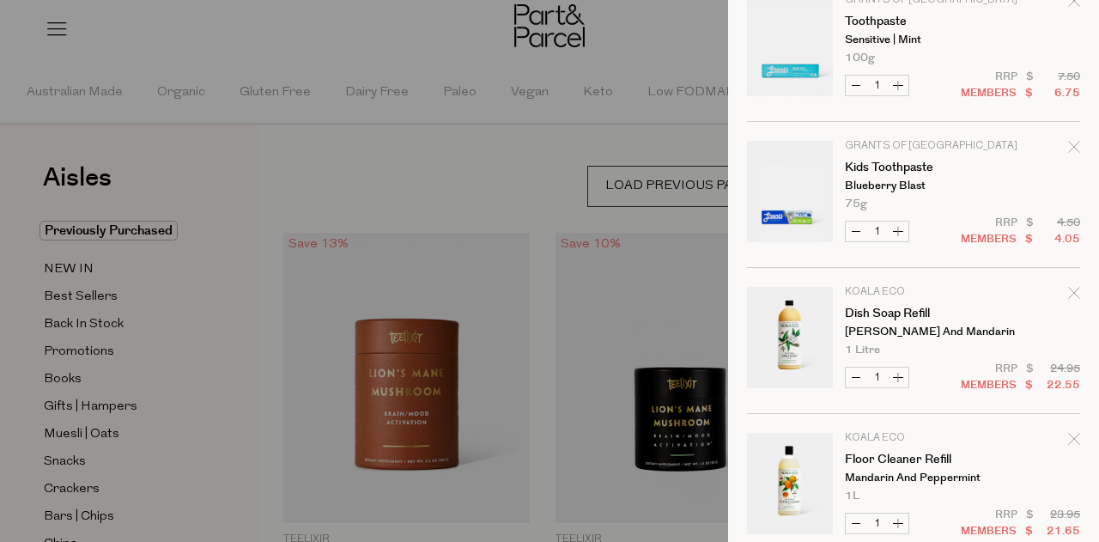
scroll to position [1202, 0]
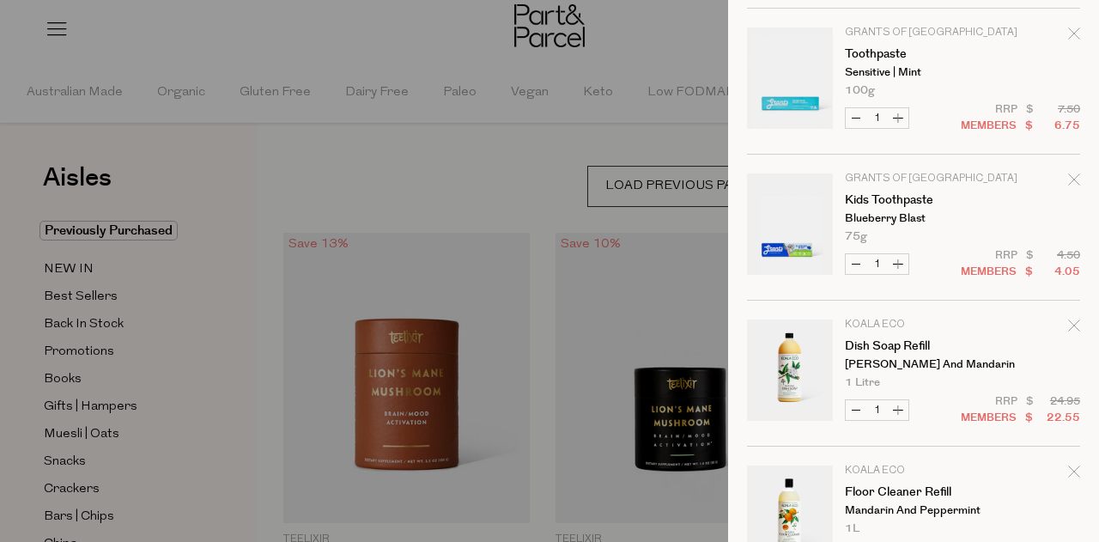
click at [1068, 177] on icon "Remove Kids Toothpaste" at bounding box center [1074, 179] width 12 height 12
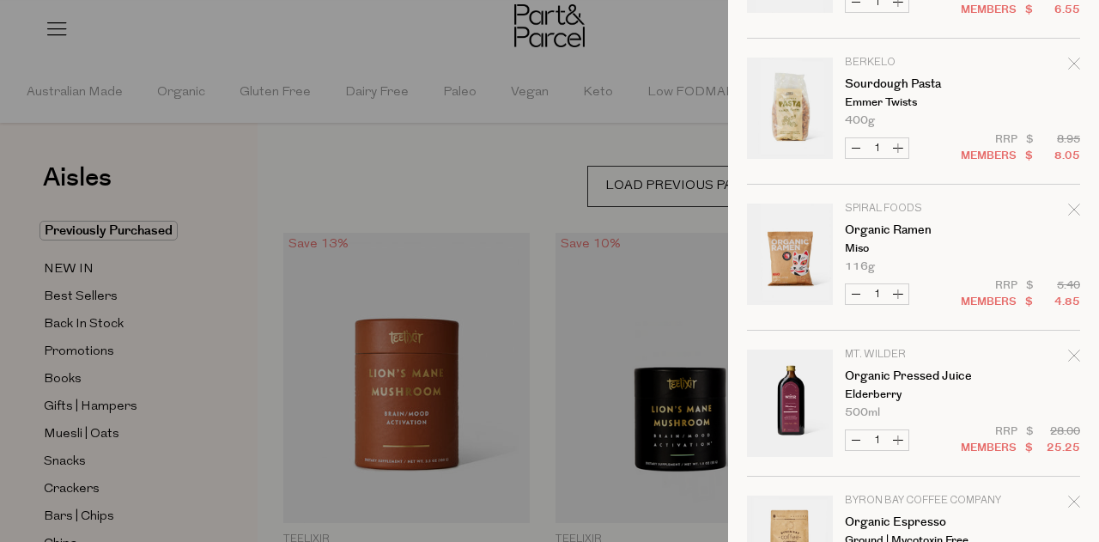
scroll to position [1374, 0]
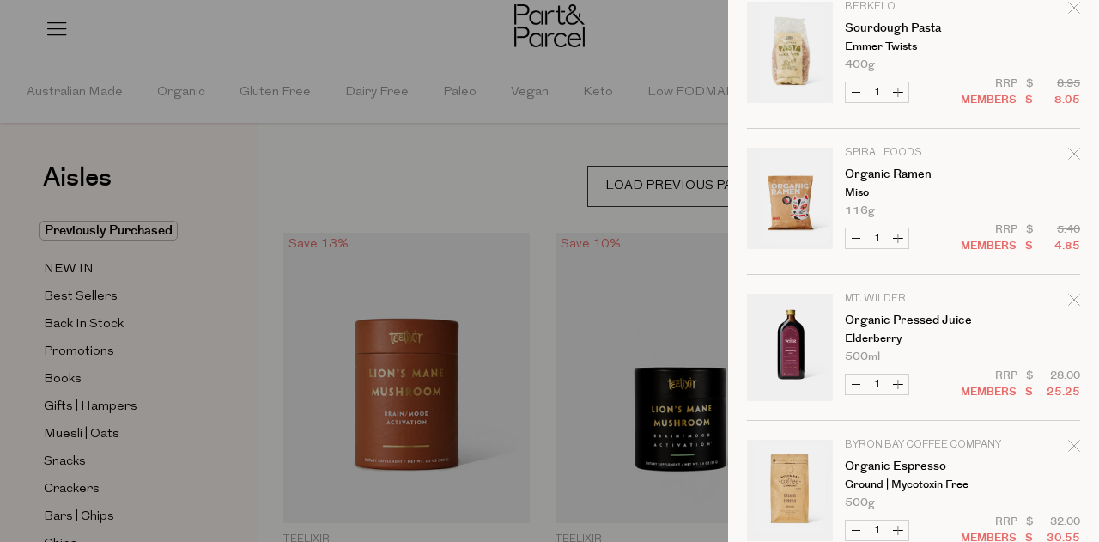
click at [898, 236] on button "Increase Organic Ramen" at bounding box center [898, 238] width 21 height 20
type input "2"
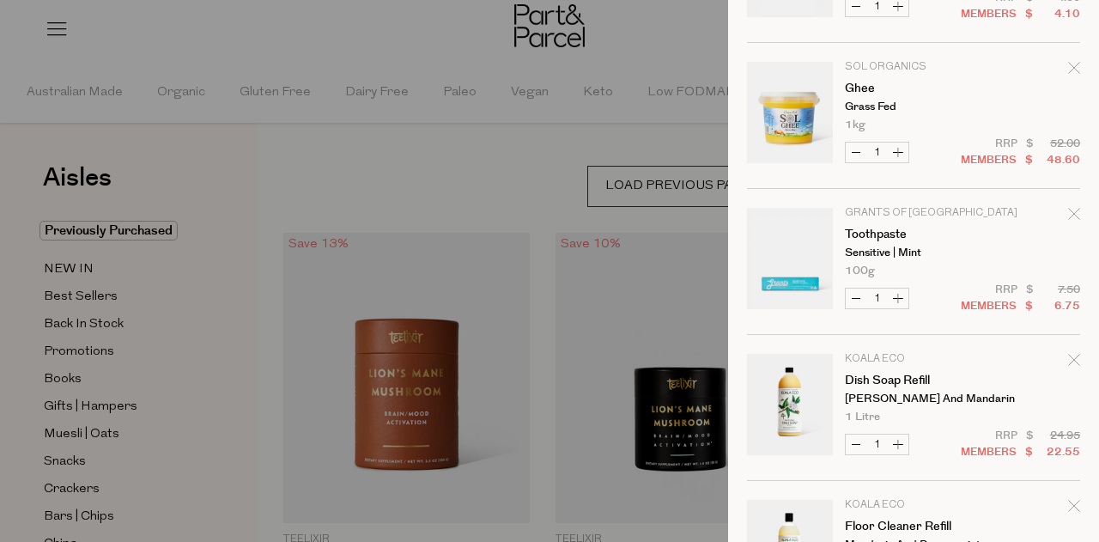
scroll to position [3091, 0]
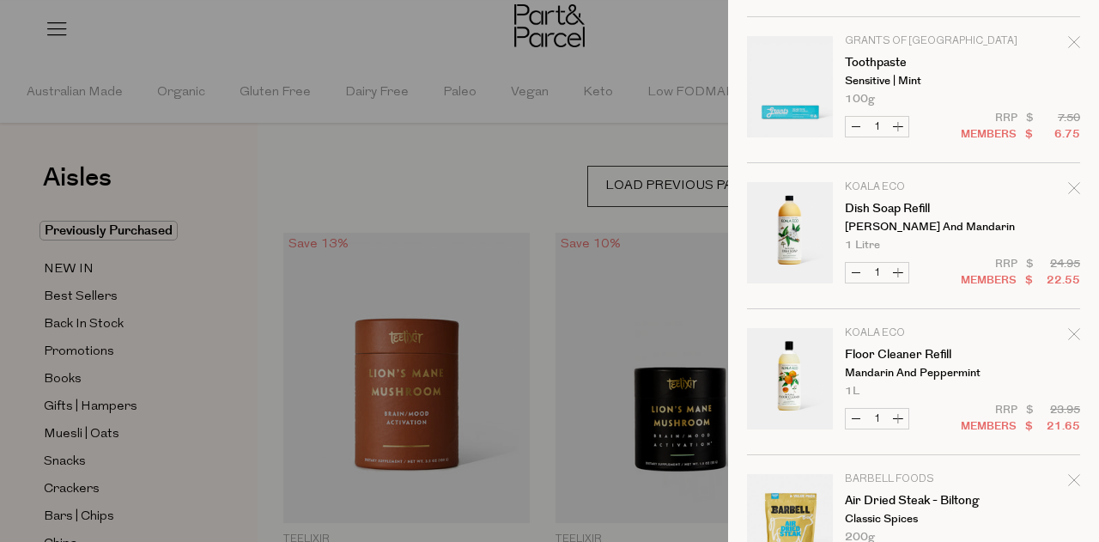
click at [1068, 42] on icon "Remove Toothpaste" at bounding box center [1073, 41] width 11 height 11
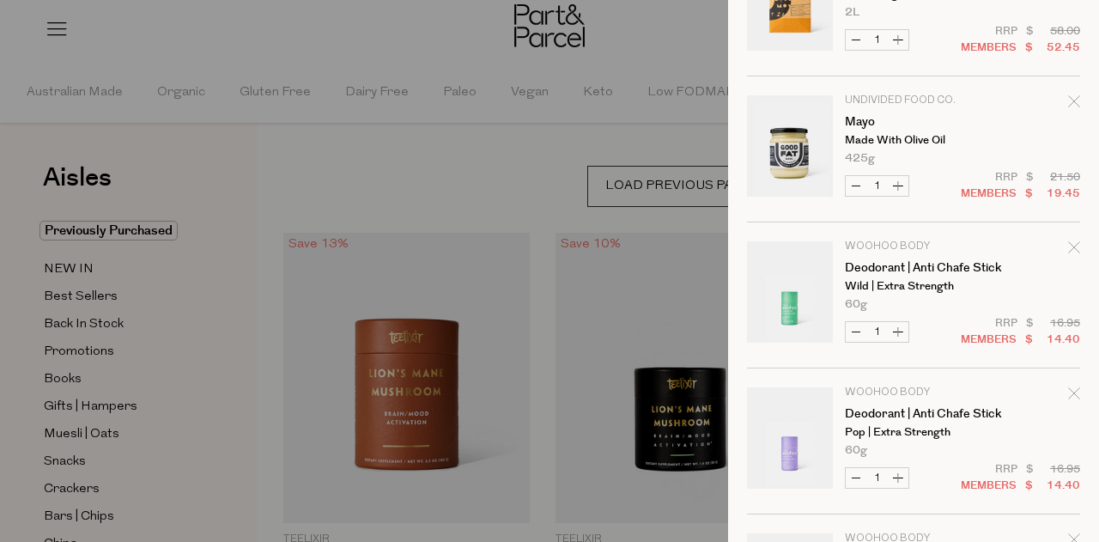
scroll to position [0, 0]
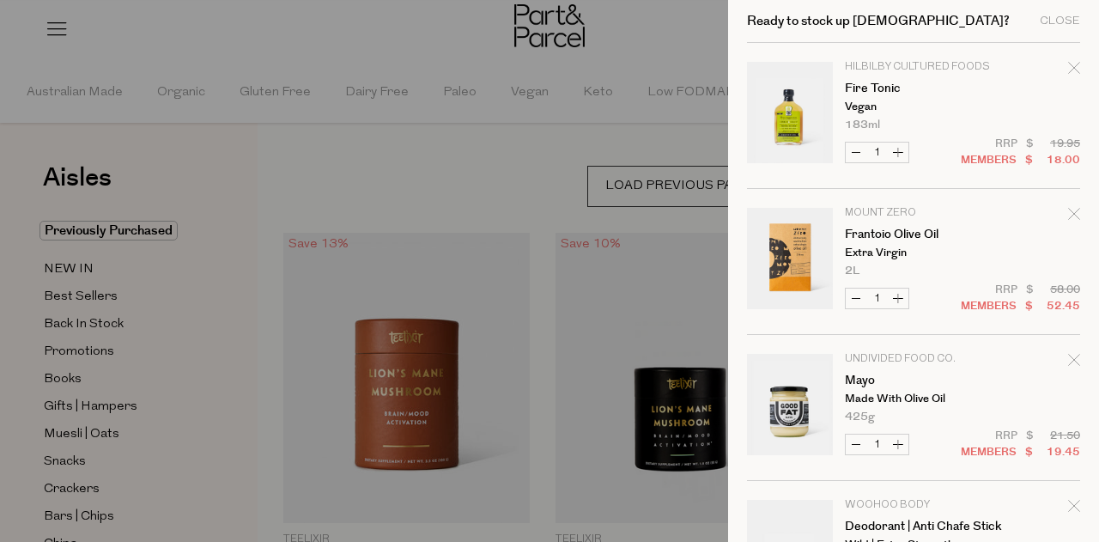
click at [1068, 69] on icon "Remove Fire Tonic" at bounding box center [1074, 68] width 12 height 12
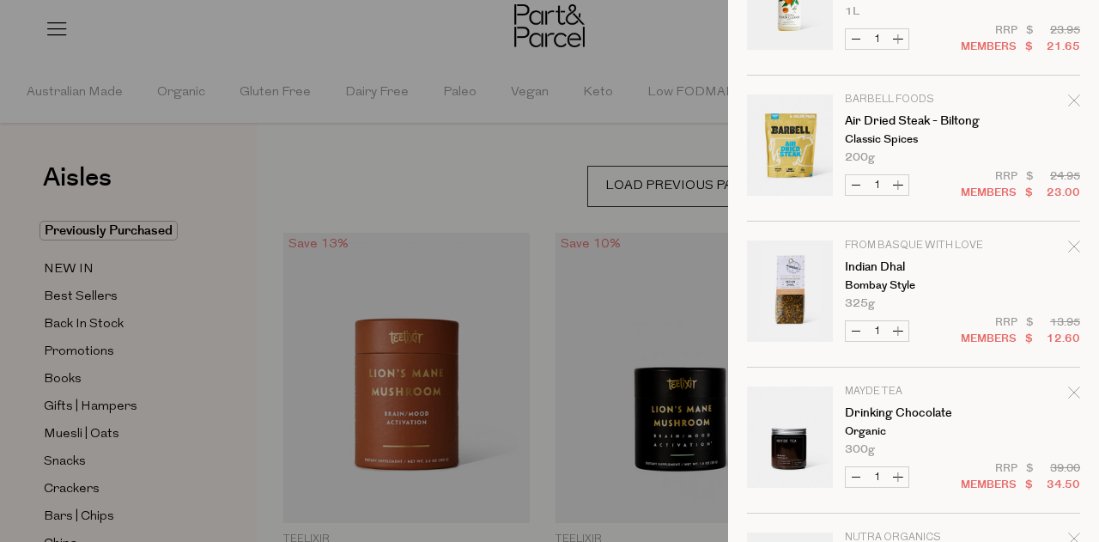
scroll to position [3194, 0]
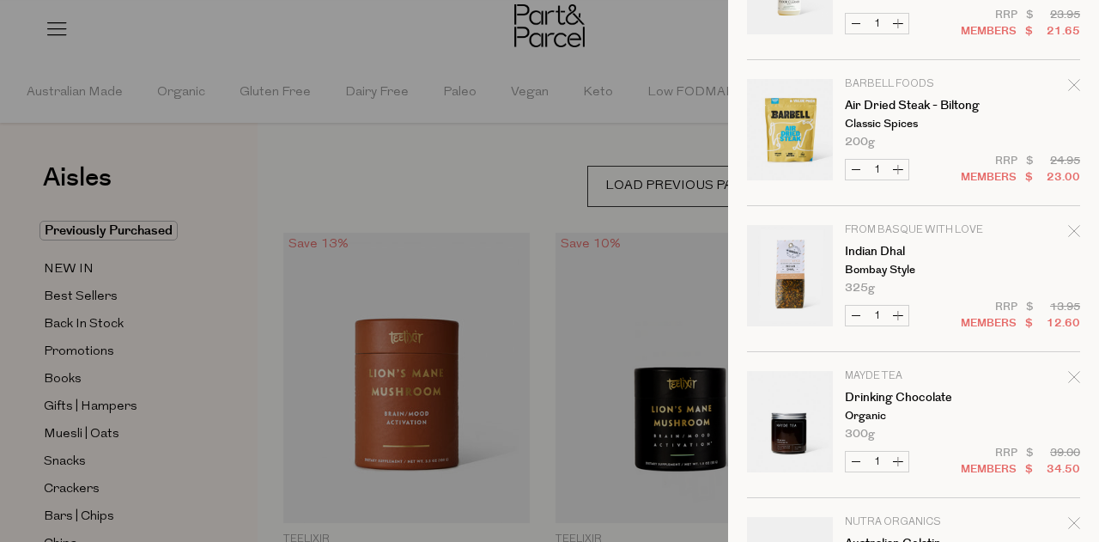
click at [1068, 83] on icon "Remove Air Dried Steak - Biltong" at bounding box center [1074, 85] width 12 height 12
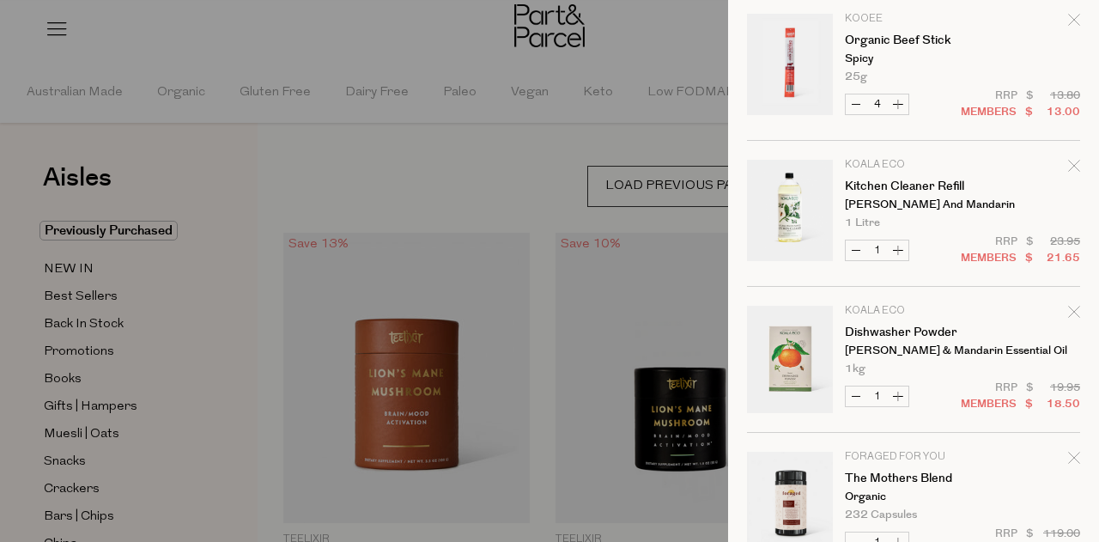
scroll to position [3994, 0]
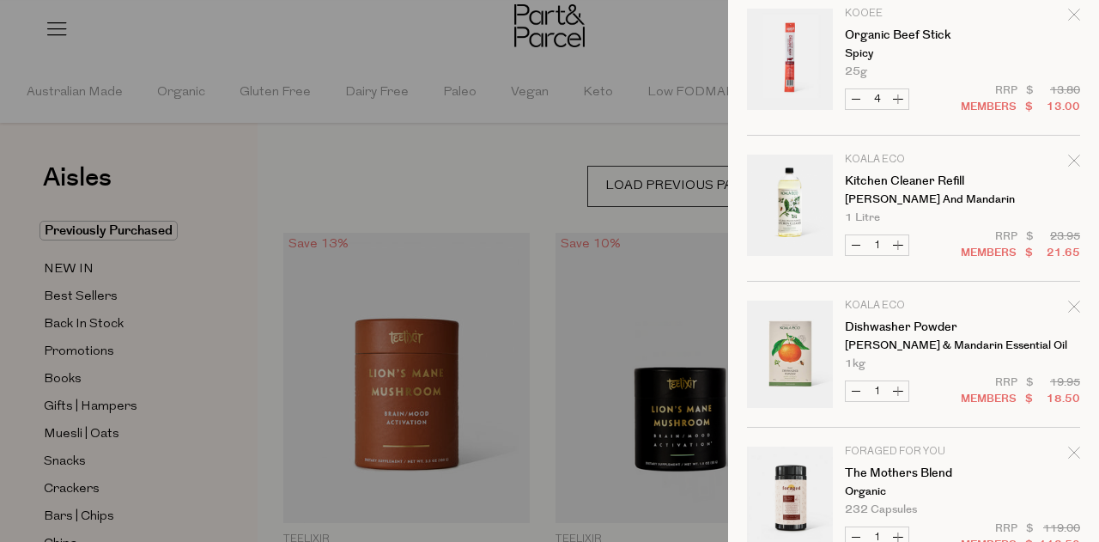
drag, startPoint x: 936, startPoint y: 33, endPoint x: 859, endPoint y: 13, distance: 79.1
drag, startPoint x: 859, startPoint y: 13, endPoint x: 881, endPoint y: 32, distance: 28.6
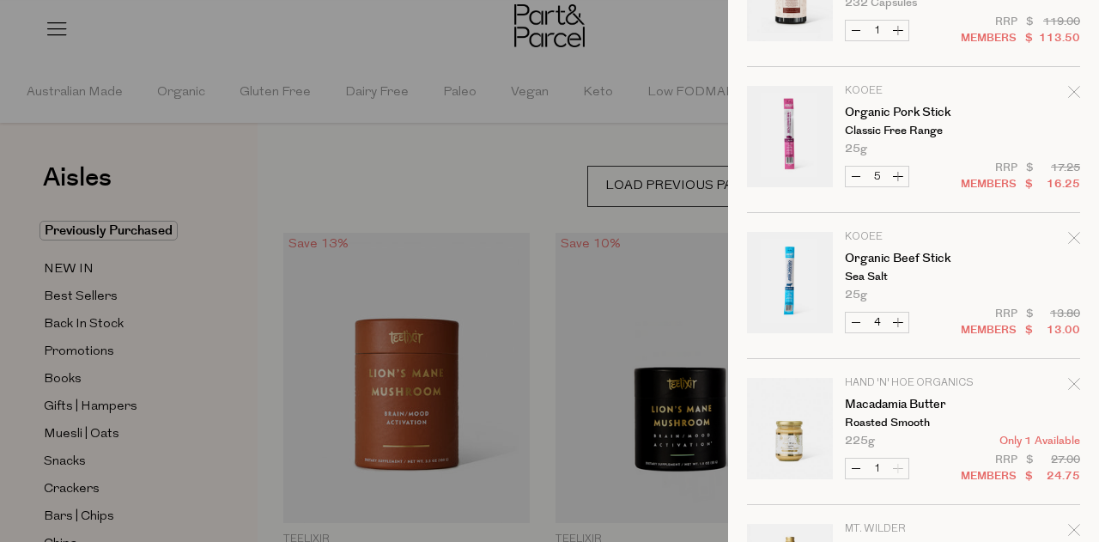
scroll to position [4505, 0]
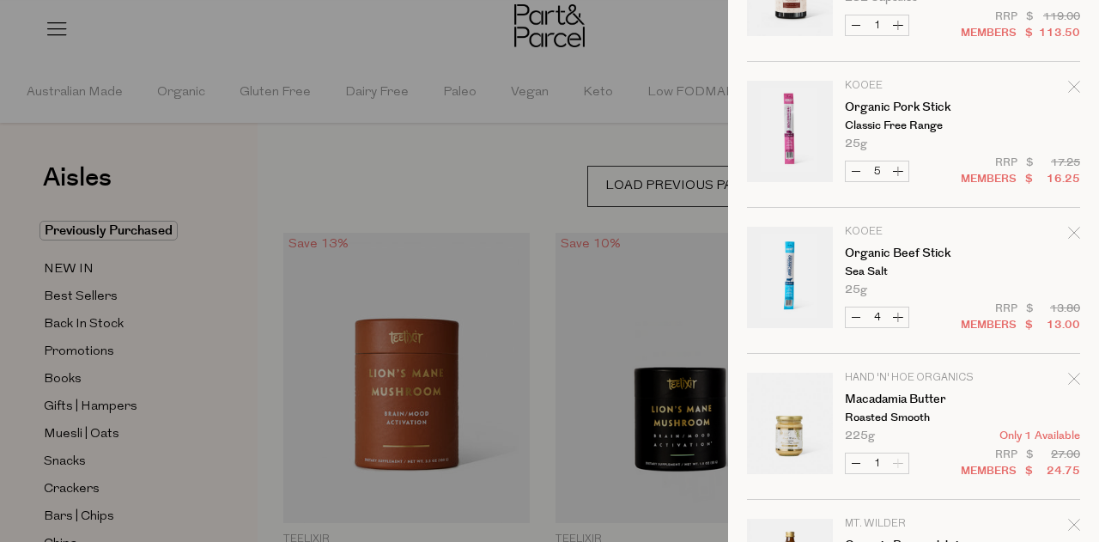
click at [1068, 231] on icon "Remove Organic Beef Stick" at bounding box center [1074, 233] width 12 height 12
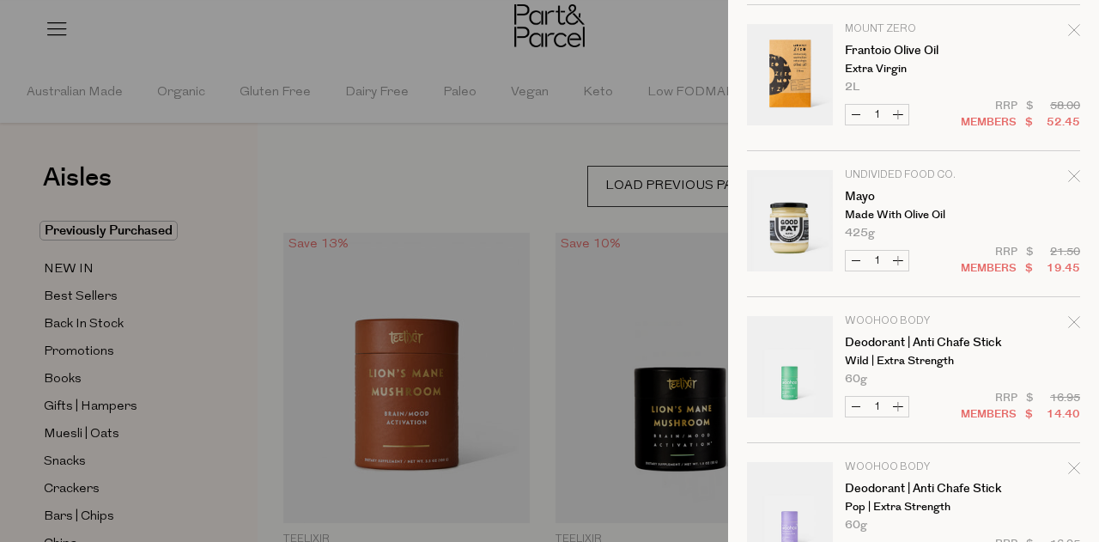
scroll to position [0, 0]
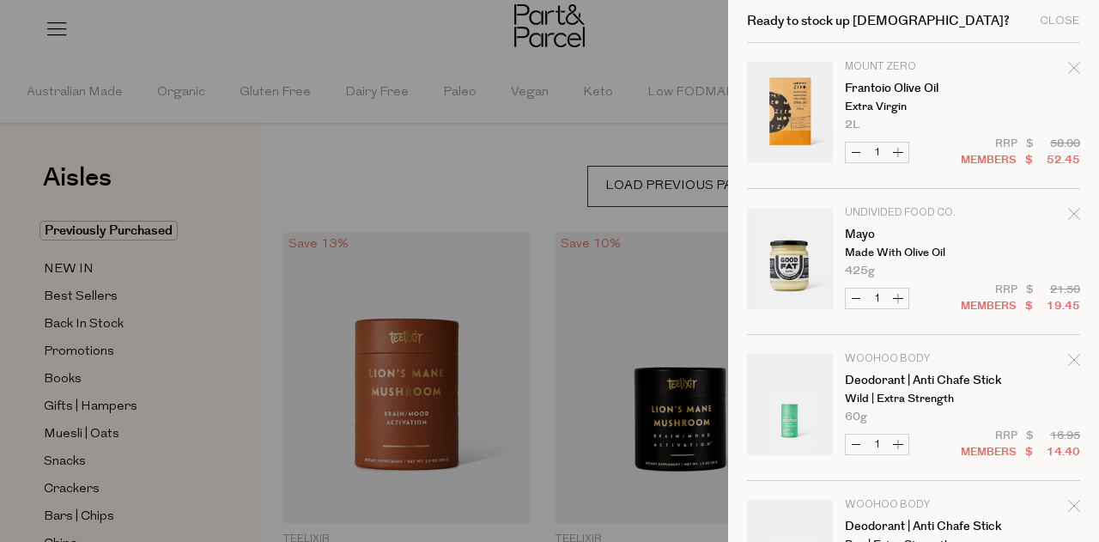
click at [1056, 13] on div "Ready to stock up Jem? Close" at bounding box center [913, 21] width 333 height 43
click at [1055, 17] on div "Close" at bounding box center [1060, 20] width 40 height 11
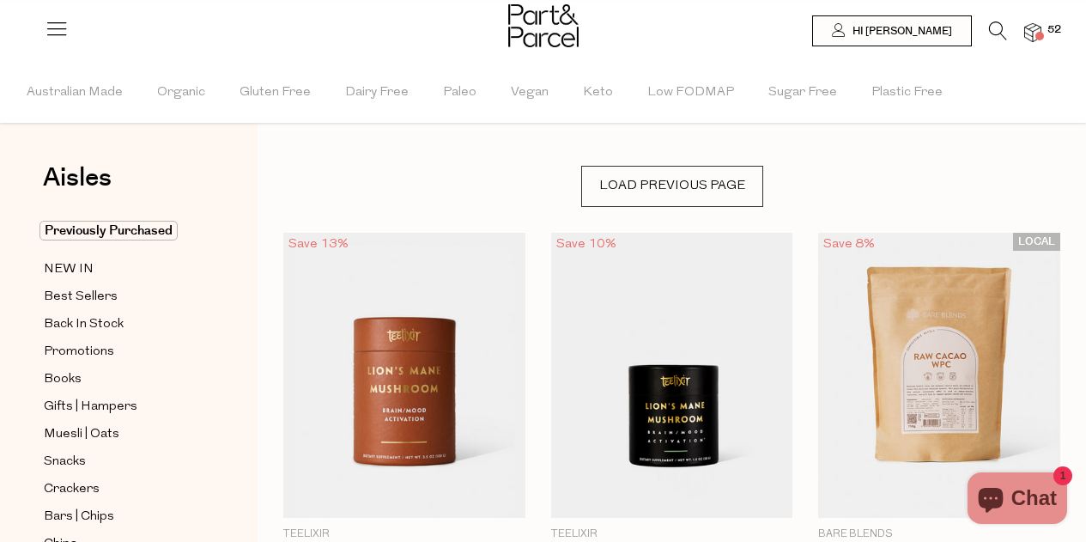
click at [992, 26] on icon at bounding box center [998, 30] width 18 height 19
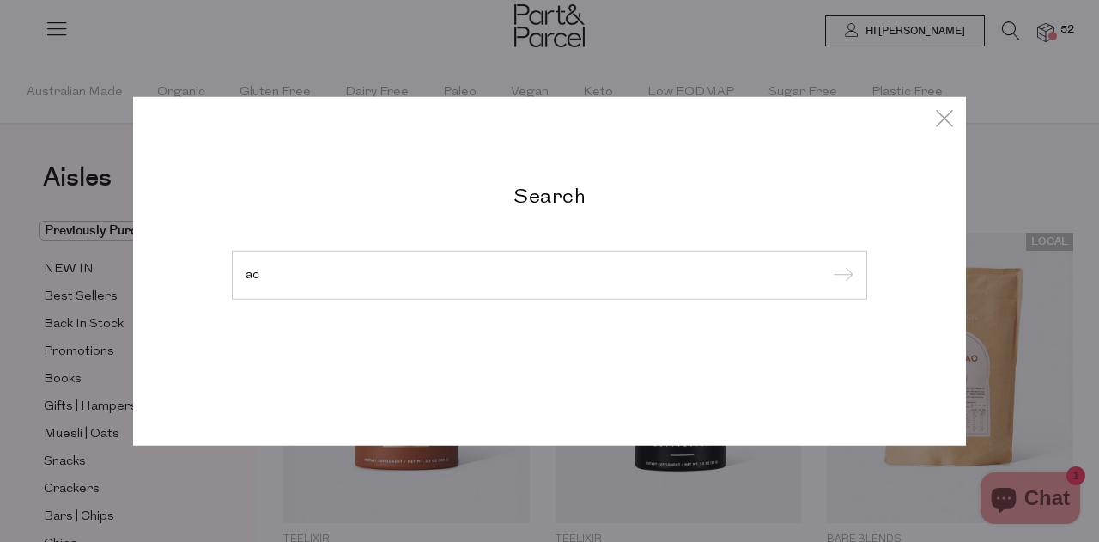
type input "a"
type input "macadamia"
click at [828, 263] on input "submit" at bounding box center [841, 276] width 26 height 26
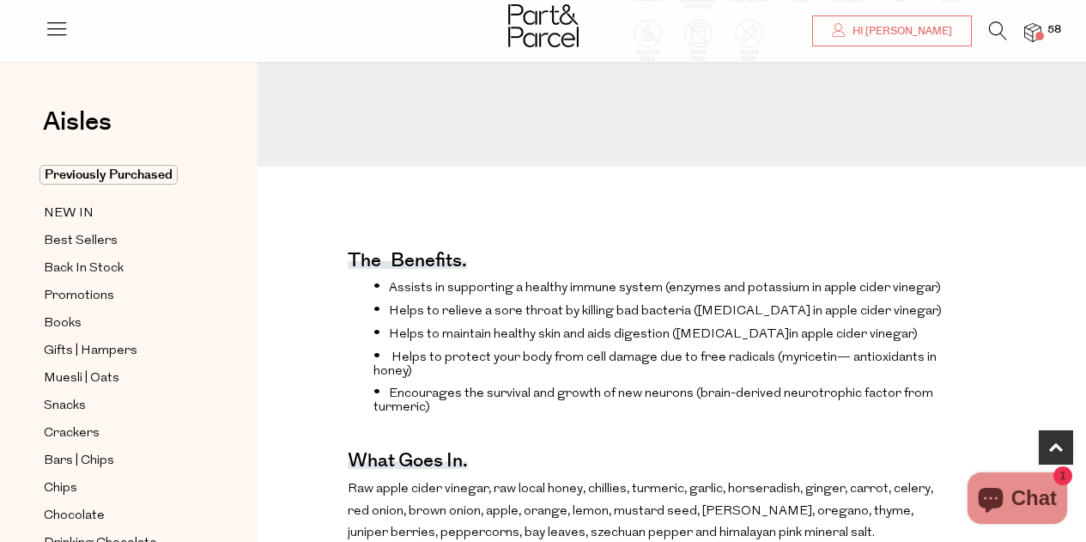
scroll to position [687, 0]
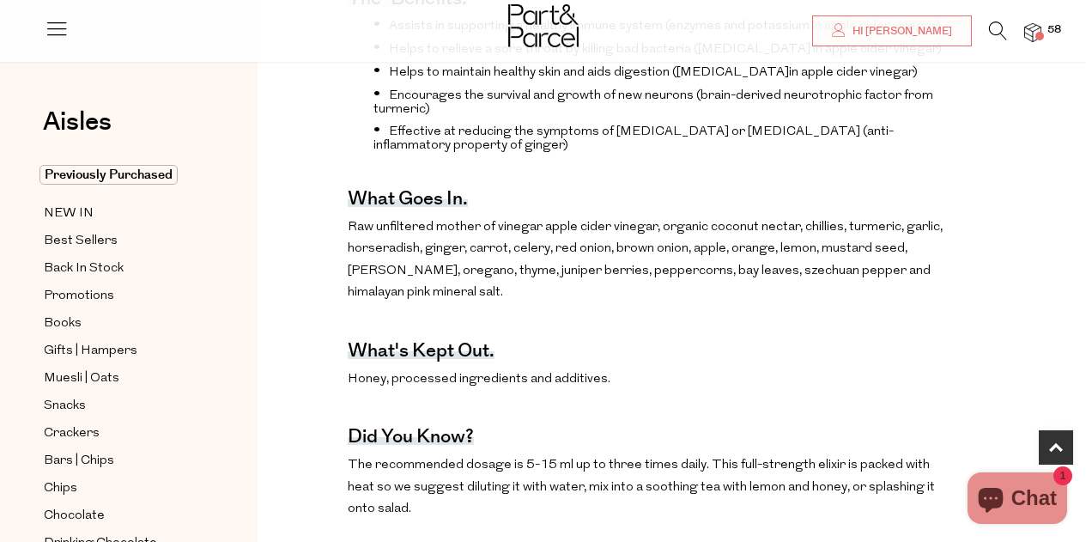
scroll to position [773, 0]
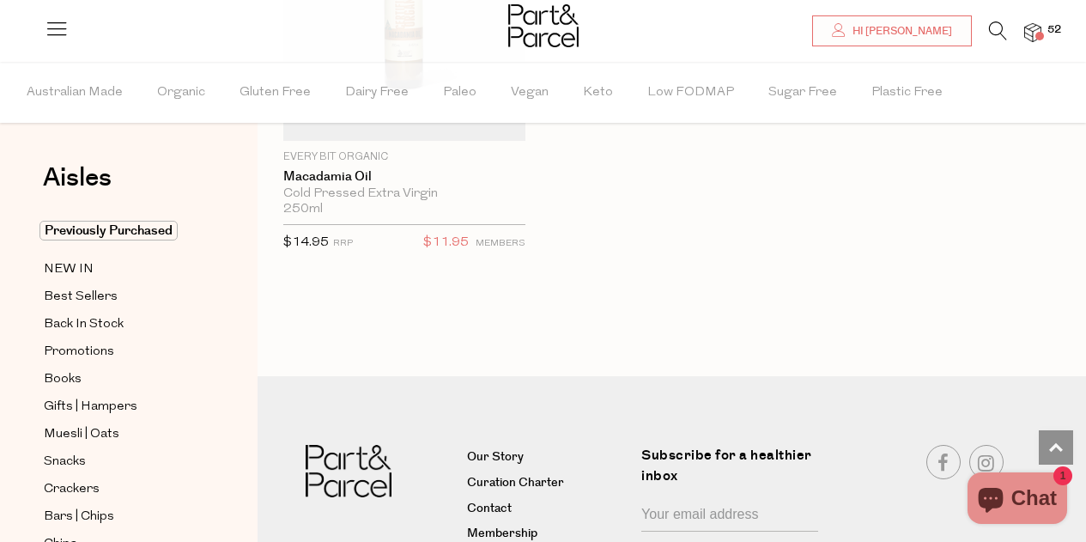
scroll to position [3807, 0]
